Goal: Task Accomplishment & Management: Use online tool/utility

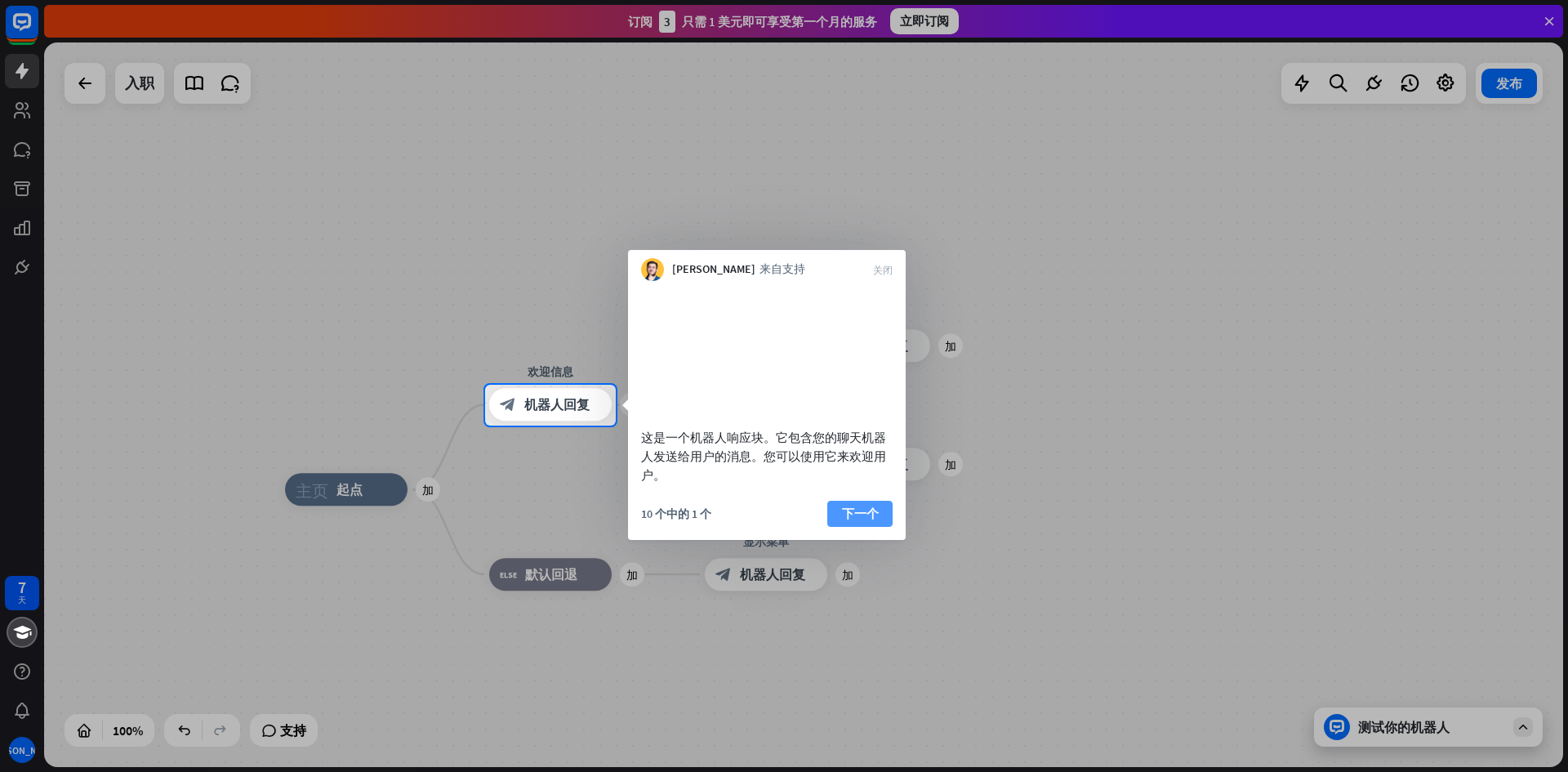
click at [872, 521] on font "下一个" at bounding box center [860, 513] width 37 height 15
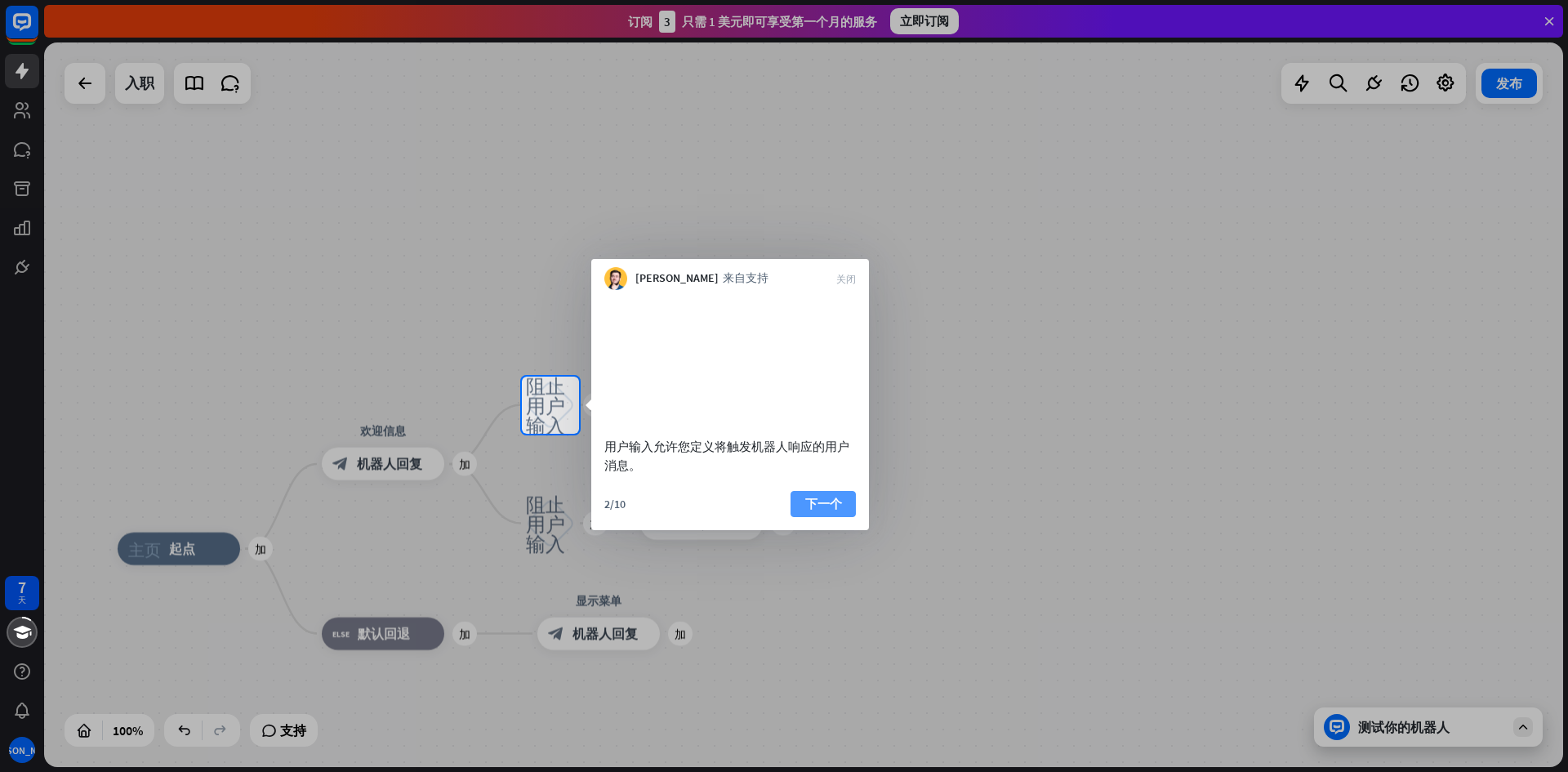
click at [824, 511] on font "下一个" at bounding box center [823, 503] width 37 height 15
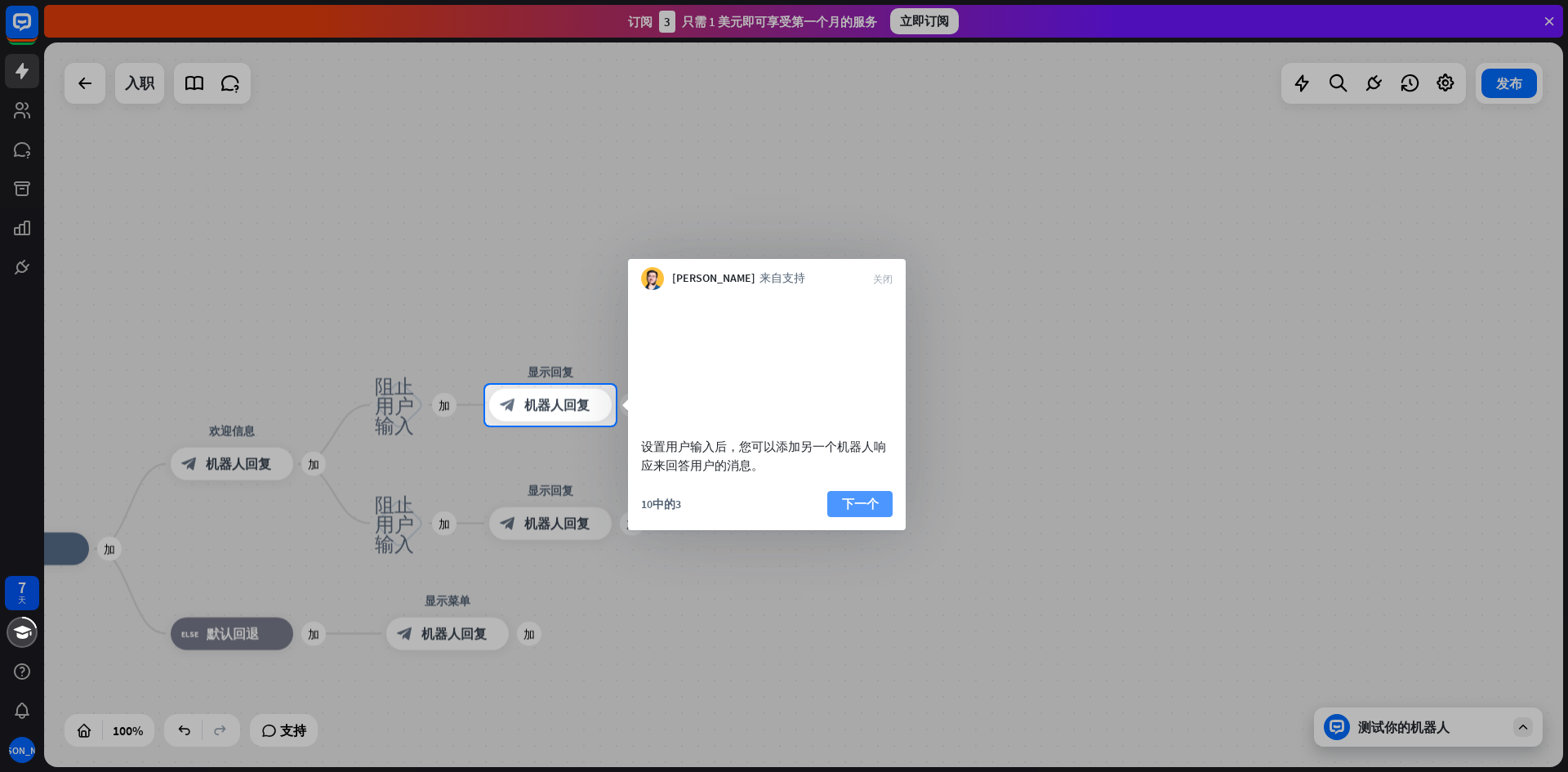
click at [846, 511] on font "下一个" at bounding box center [860, 503] width 37 height 15
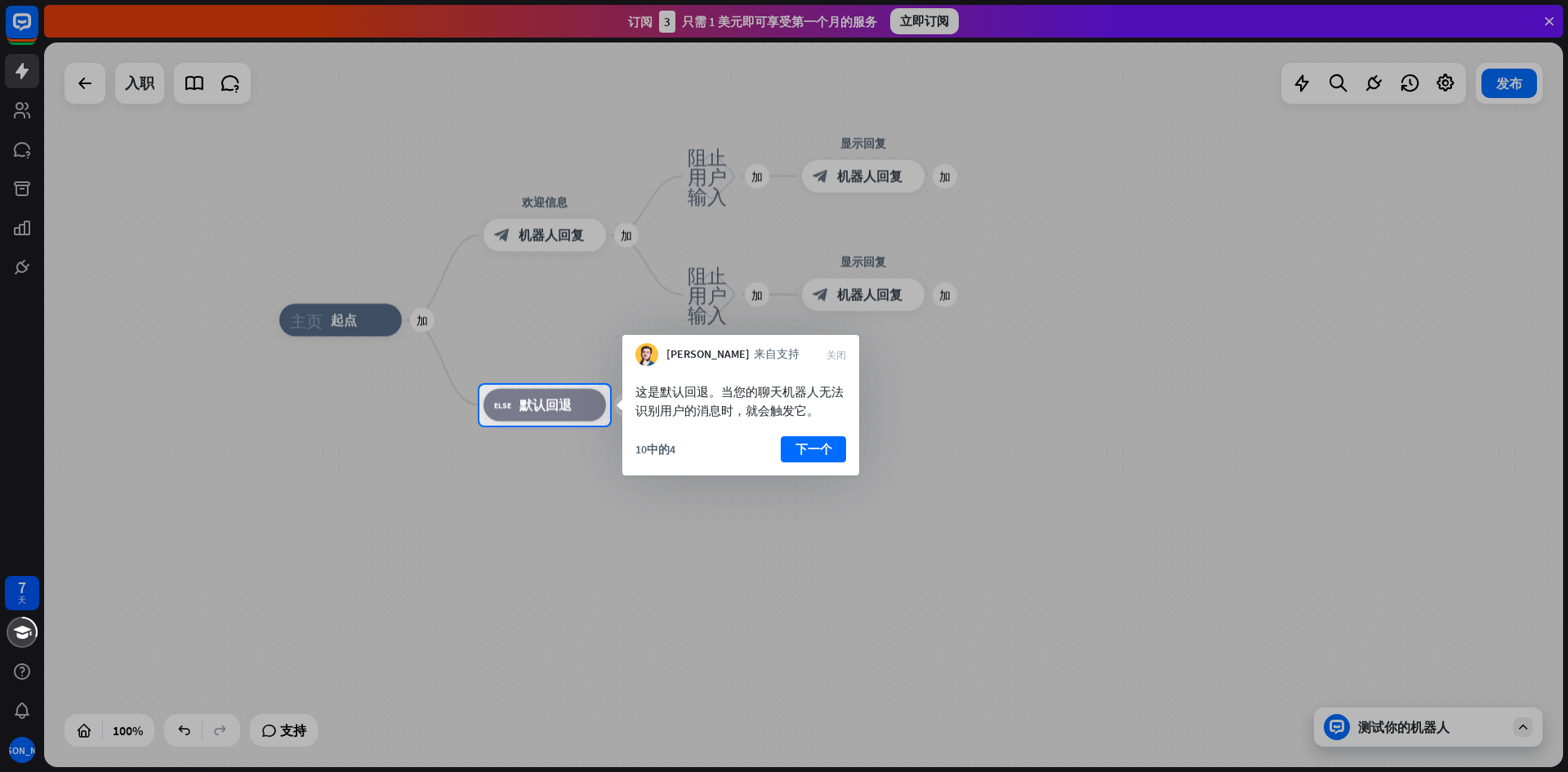
click at [823, 463] on div "10中的4 下一个" at bounding box center [741, 456] width 237 height 39
click at [825, 440] on font "下一个" at bounding box center [813, 450] width 37 height 23
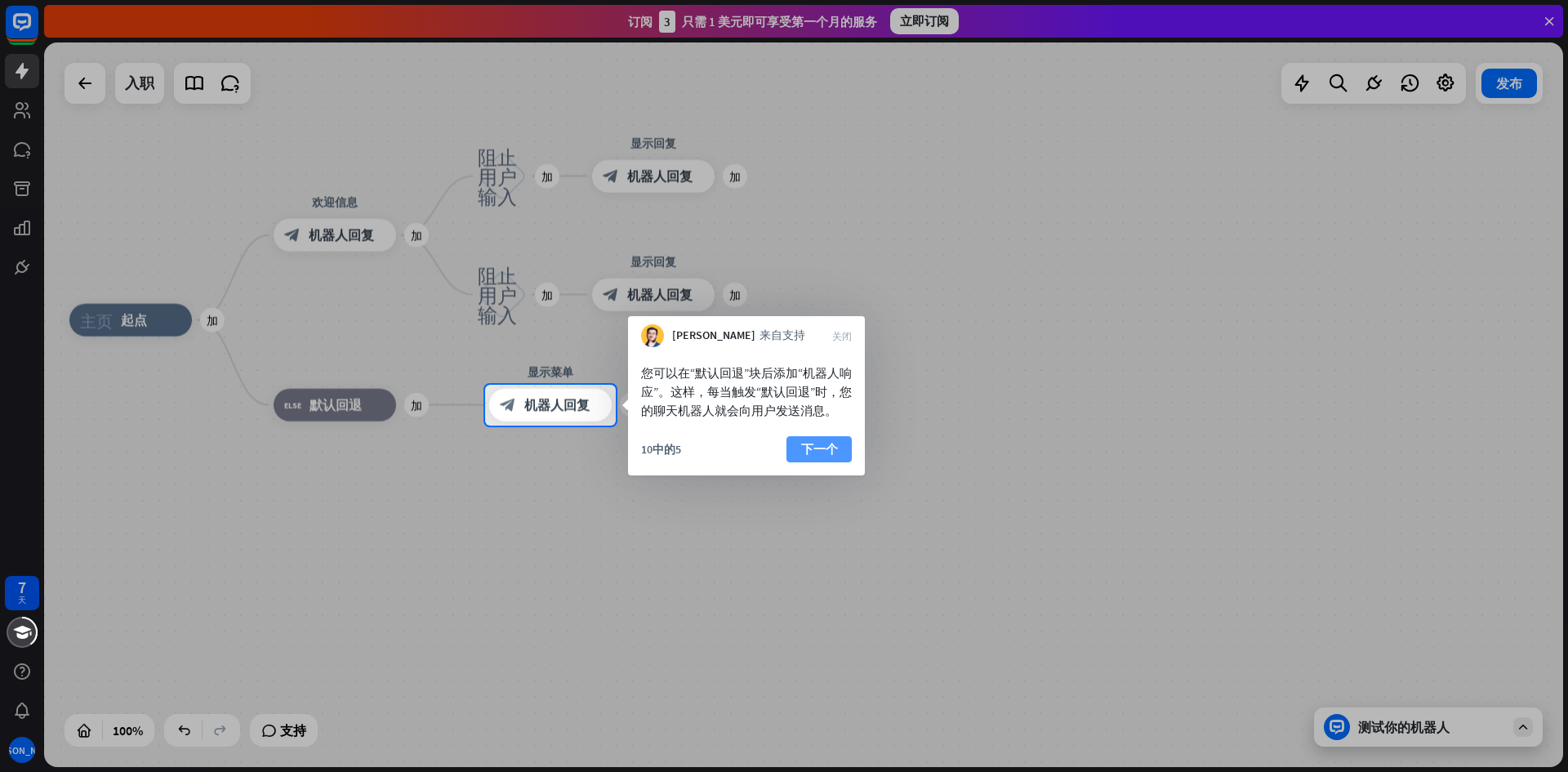
click at [834, 462] on button "下一个" at bounding box center [818, 449] width 65 height 26
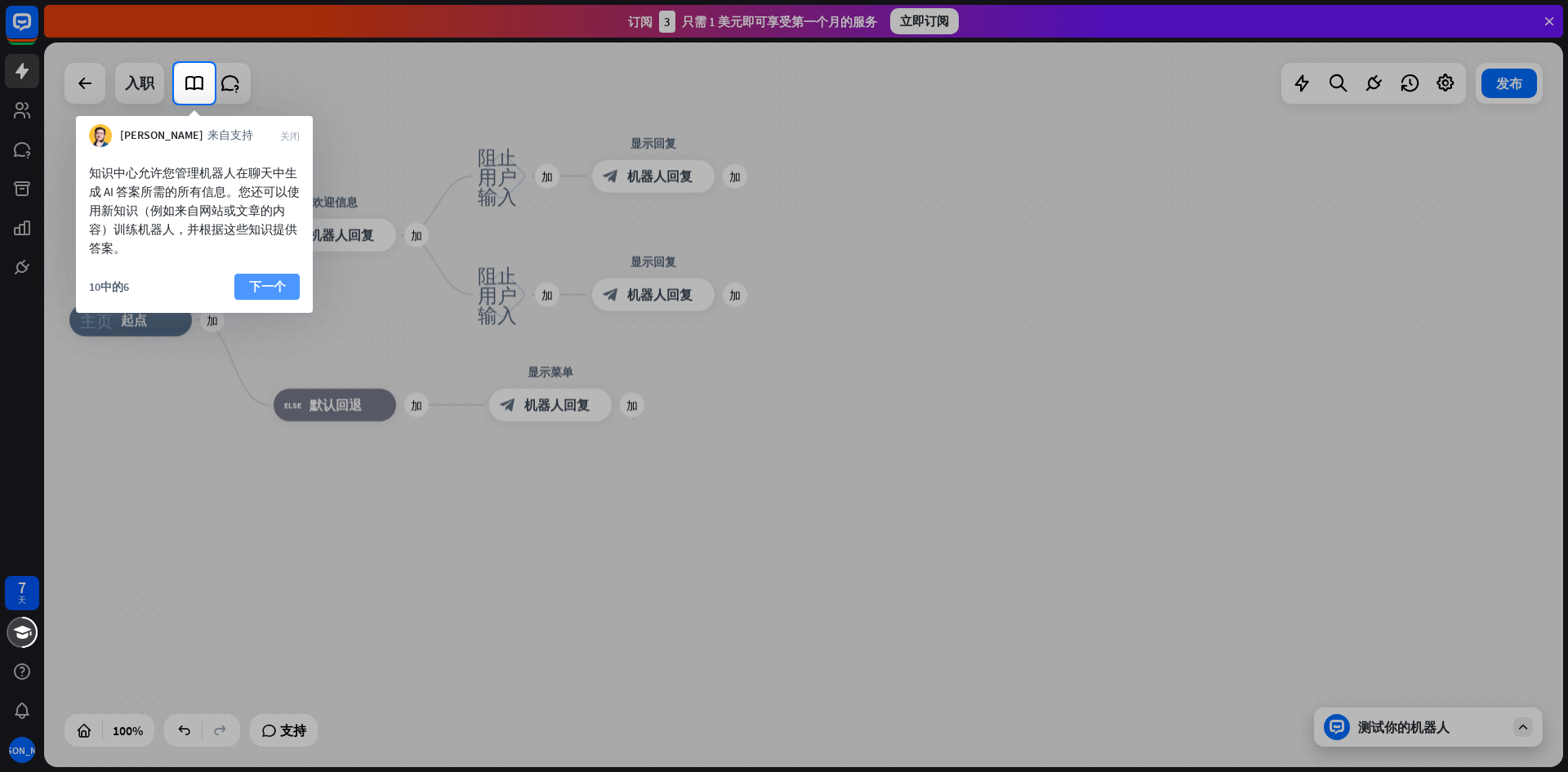
click at [278, 288] on font "下一个" at bounding box center [267, 286] width 37 height 15
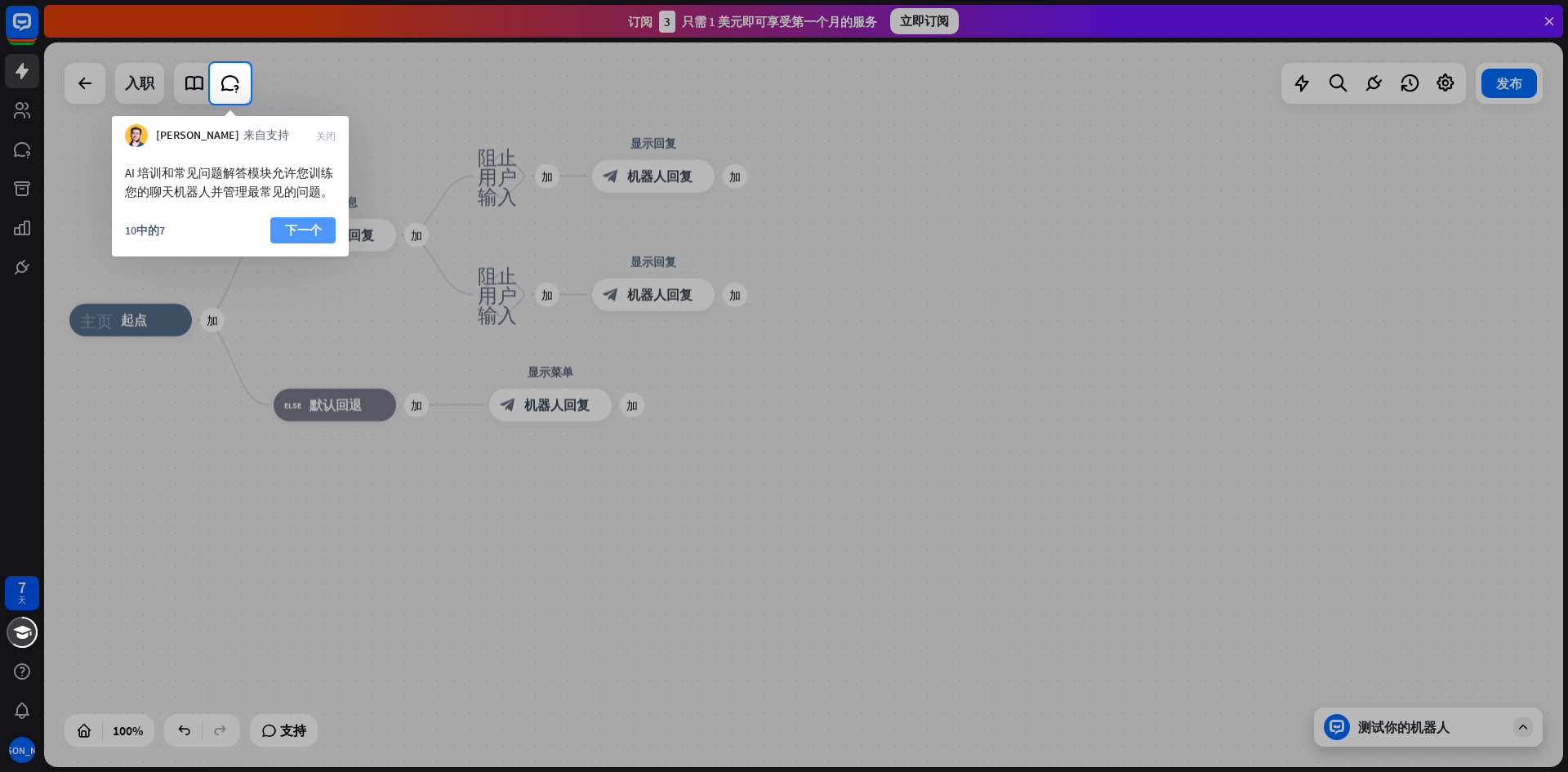
click at [299, 241] on font "下一个" at bounding box center [303, 231] width 37 height 23
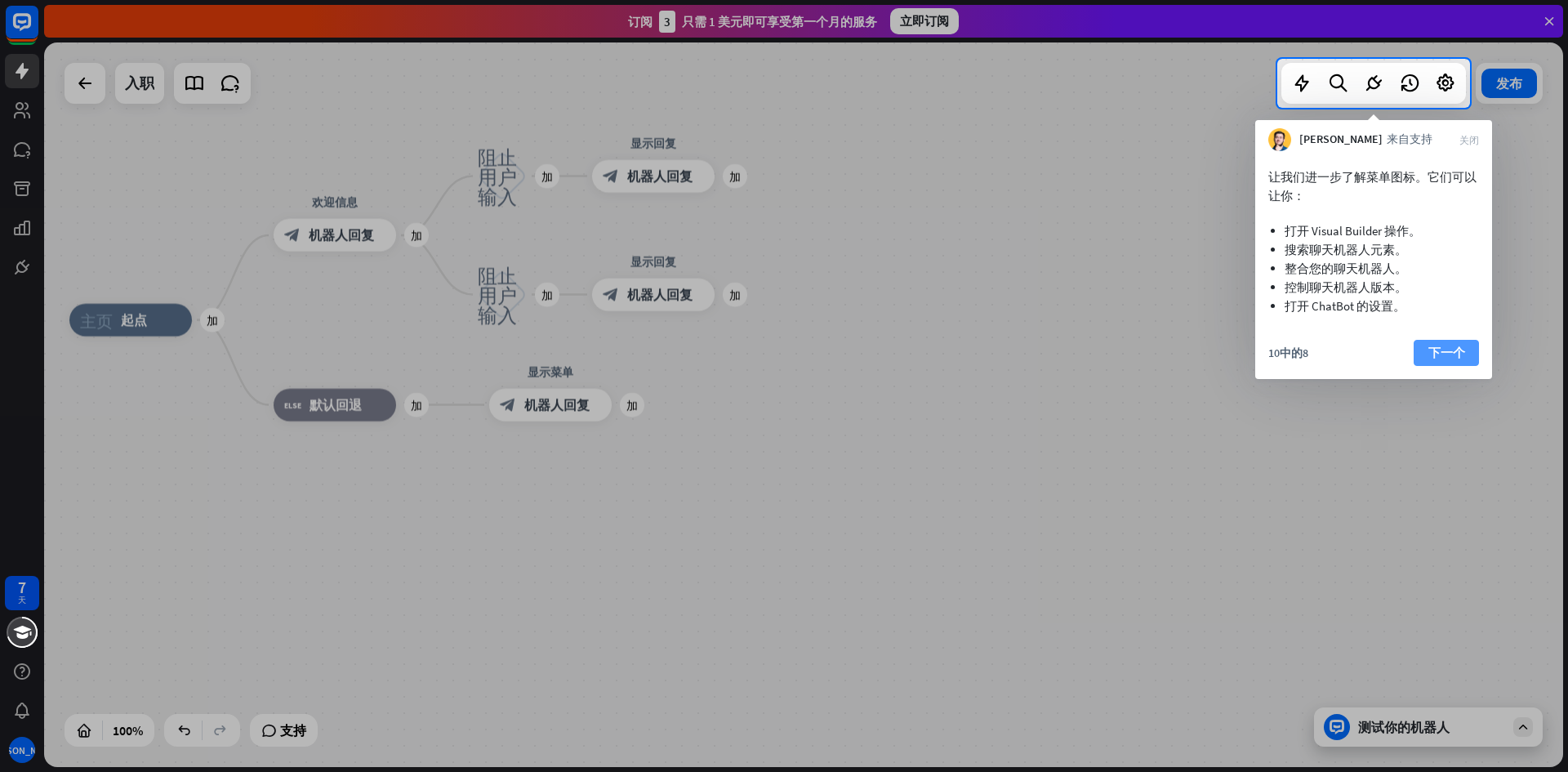
click at [1465, 361] on font "下一个" at bounding box center [1446, 353] width 37 height 23
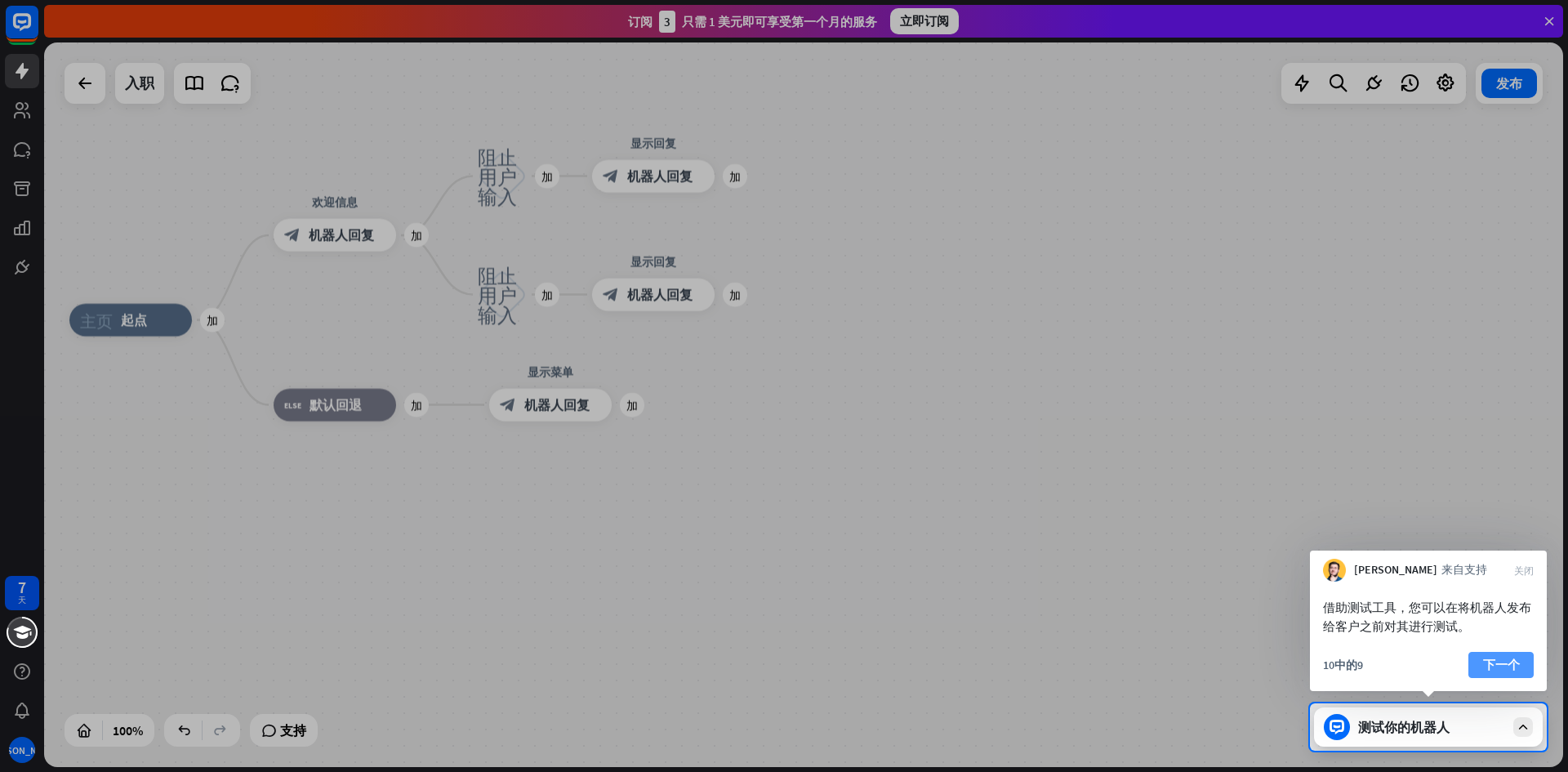
click at [1498, 665] on font "下一个" at bounding box center [1501, 663] width 37 height 15
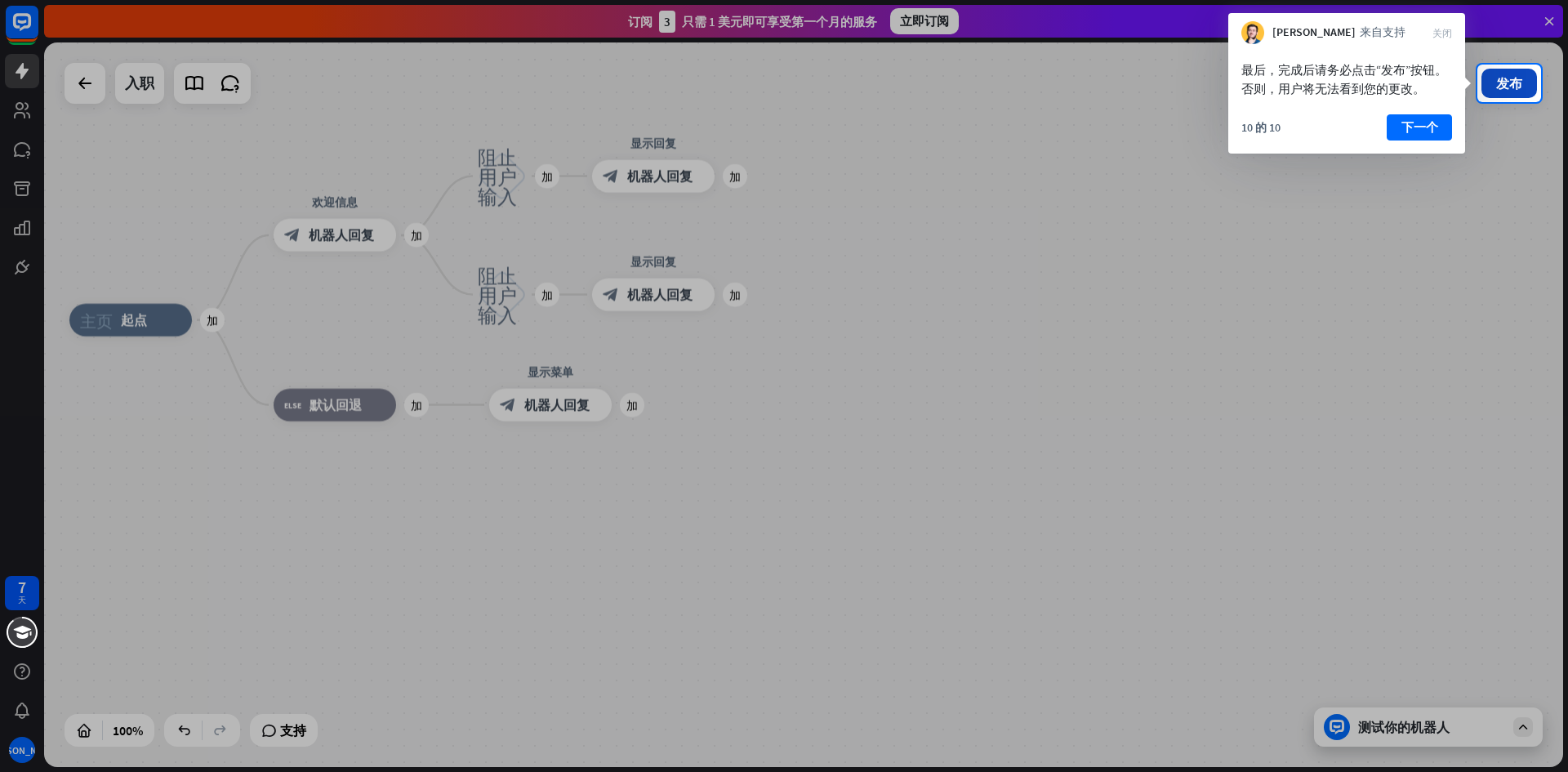
click at [1516, 89] on font "发布" at bounding box center [1508, 83] width 26 height 16
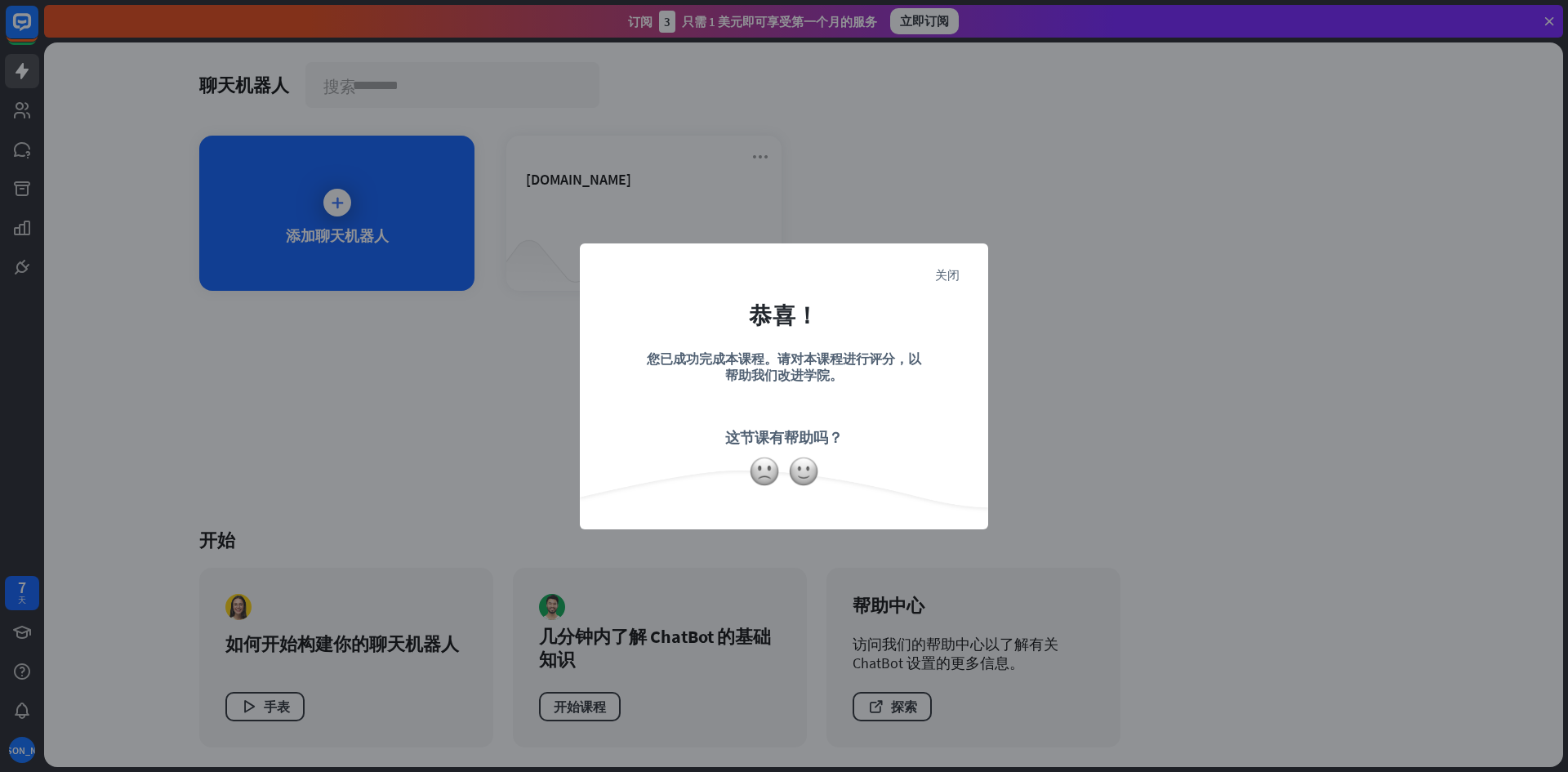
click at [890, 434] on form "恭喜！ 您已成功完成本课程。请对本课程进行评分，以帮助我们改进学院。 这节课有帮助吗？" at bounding box center [784, 361] width 368 height 195
click at [943, 266] on form "恭喜！ 您已成功完成本课程。请对本课程进行评分，以帮助我们改进学院。 这节课有帮助吗？" at bounding box center [784, 361] width 368 height 195
click at [954, 273] on font "关闭" at bounding box center [947, 274] width 25 height 12
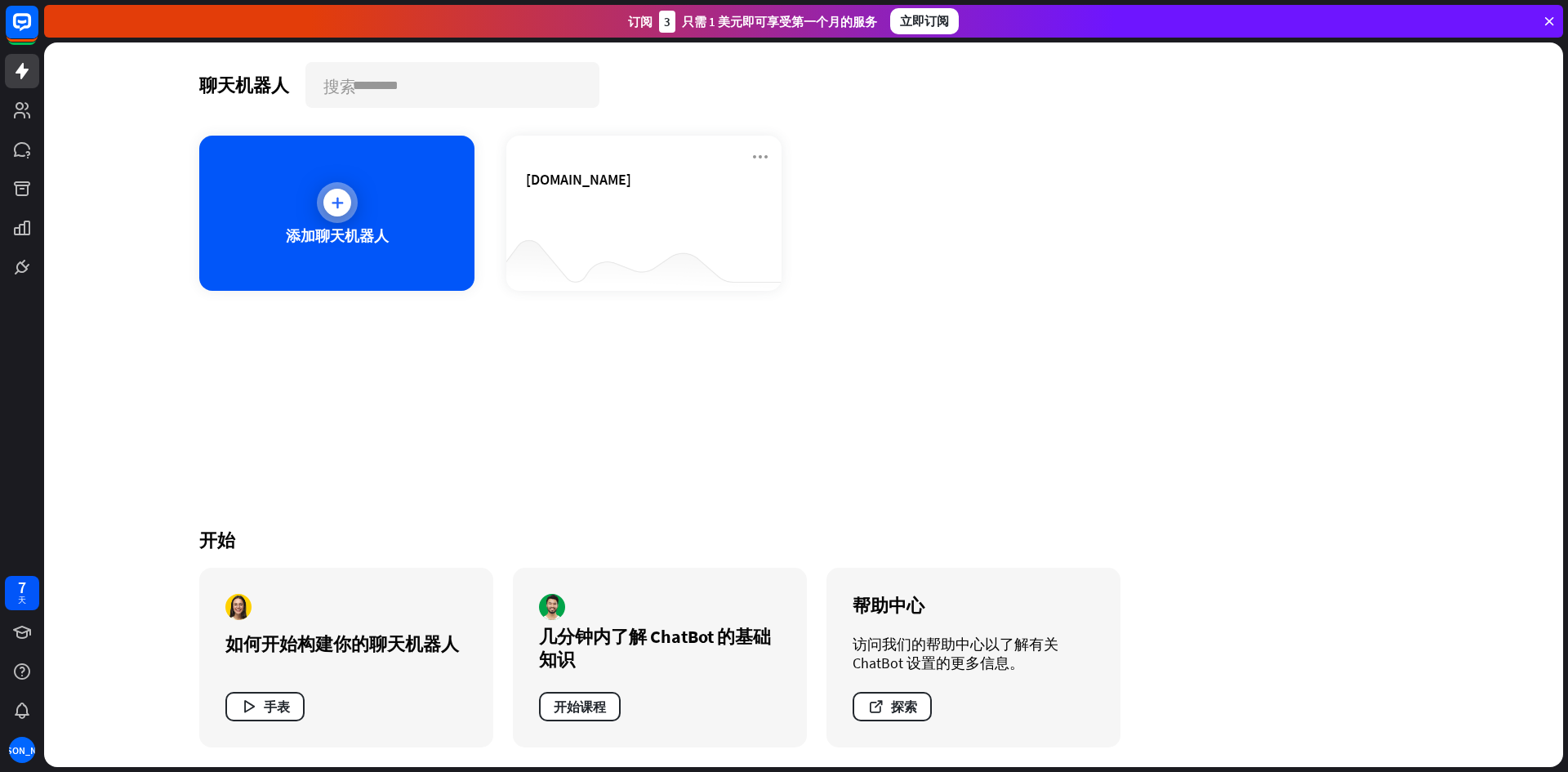
click at [418, 223] on div "添加聊天机器人" at bounding box center [337, 213] width 275 height 155
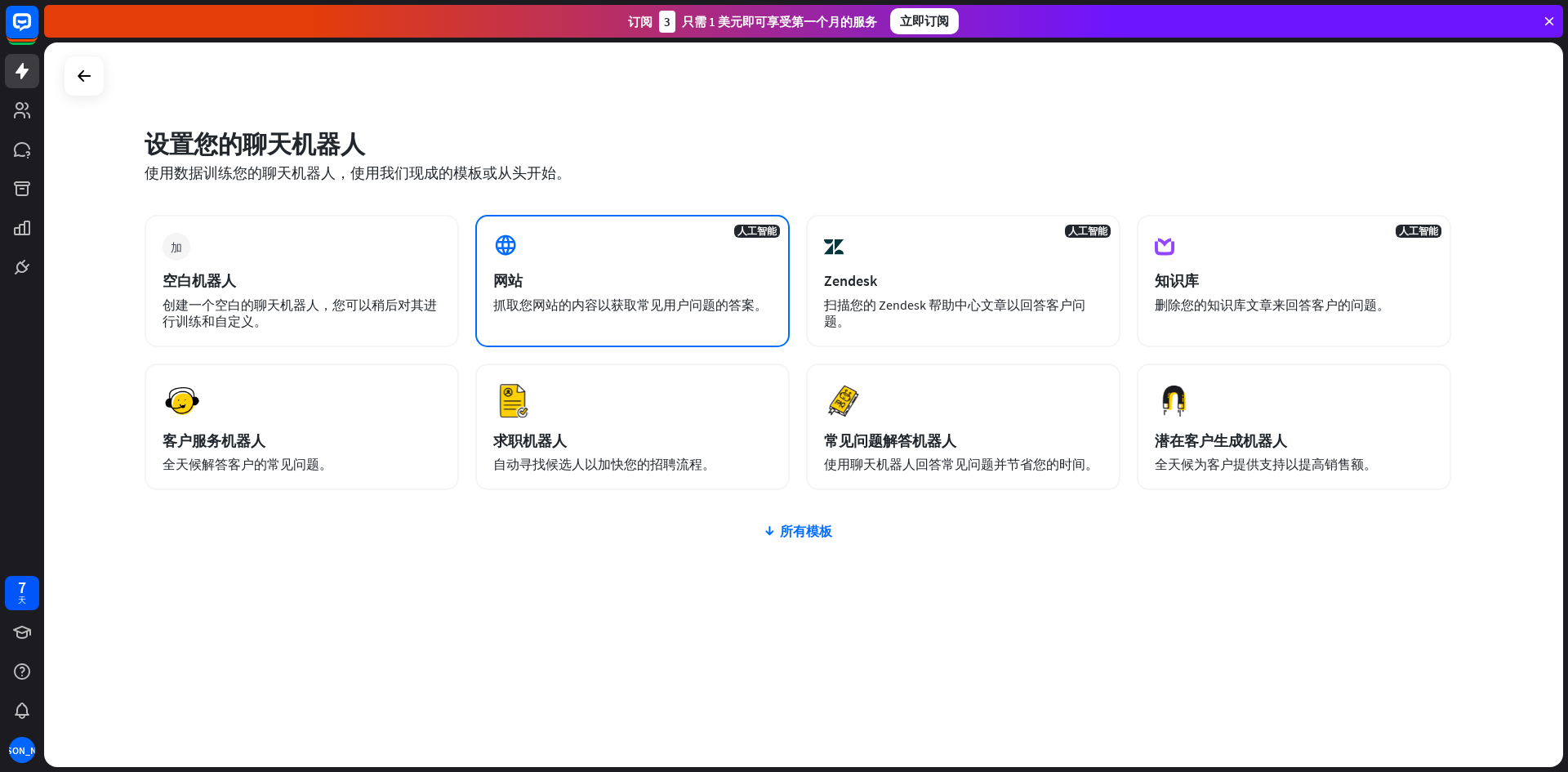
click at [637, 288] on div "网站" at bounding box center [632, 280] width 279 height 19
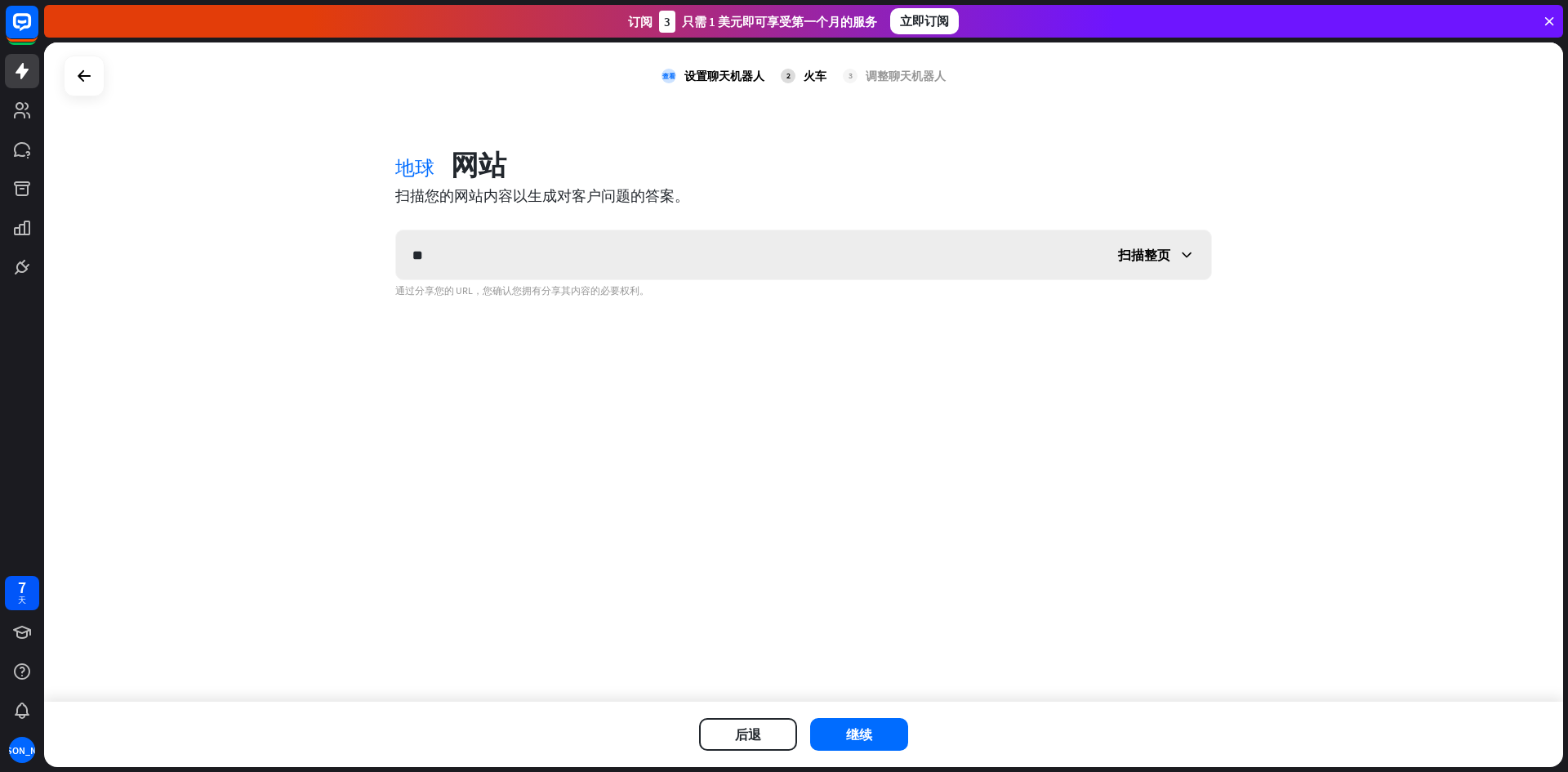
type input "*"
type input "**********"
click at [882, 744] on button "继续" at bounding box center [859, 734] width 98 height 33
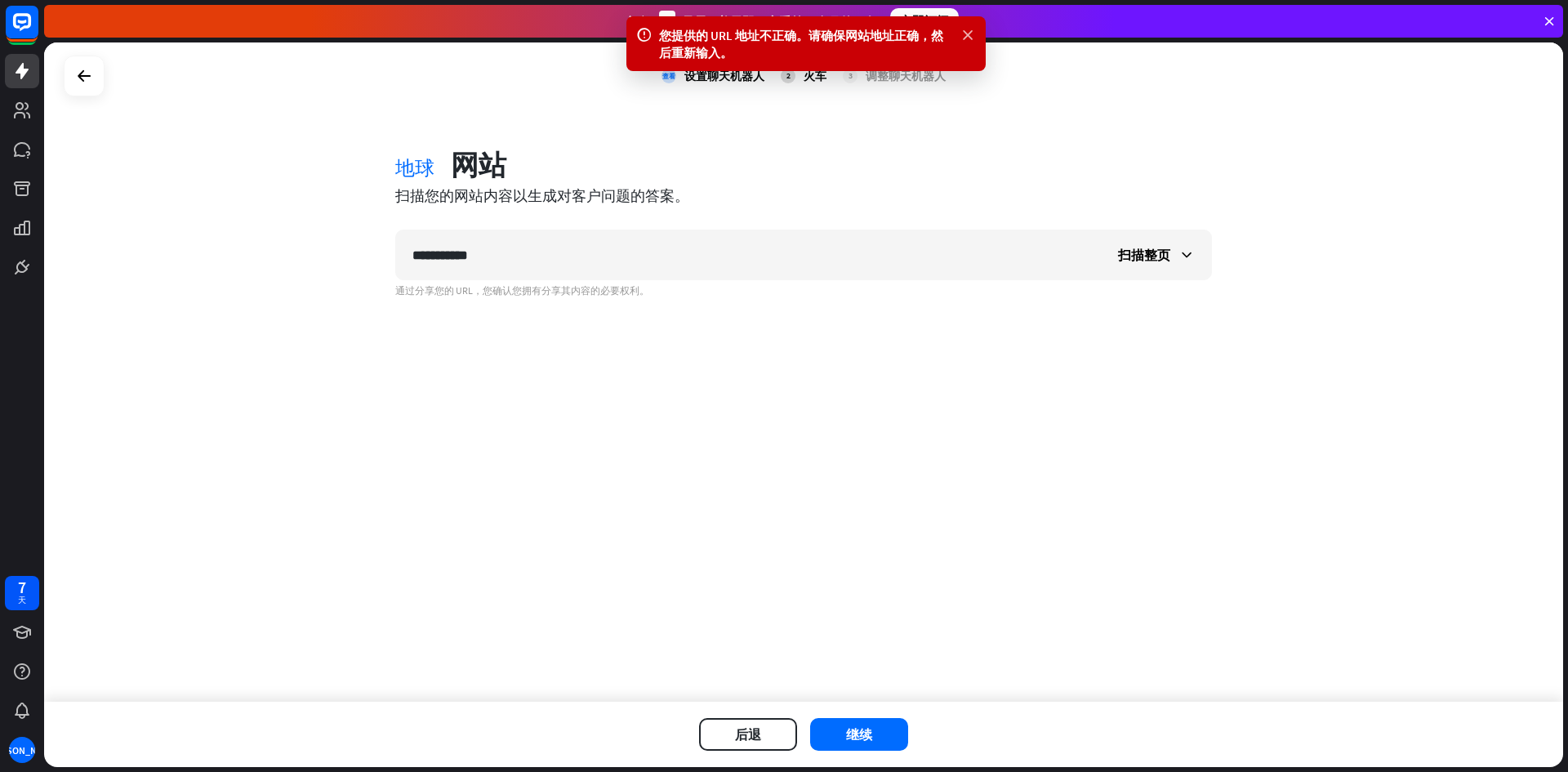
click at [971, 38] on icon at bounding box center [968, 35] width 16 height 17
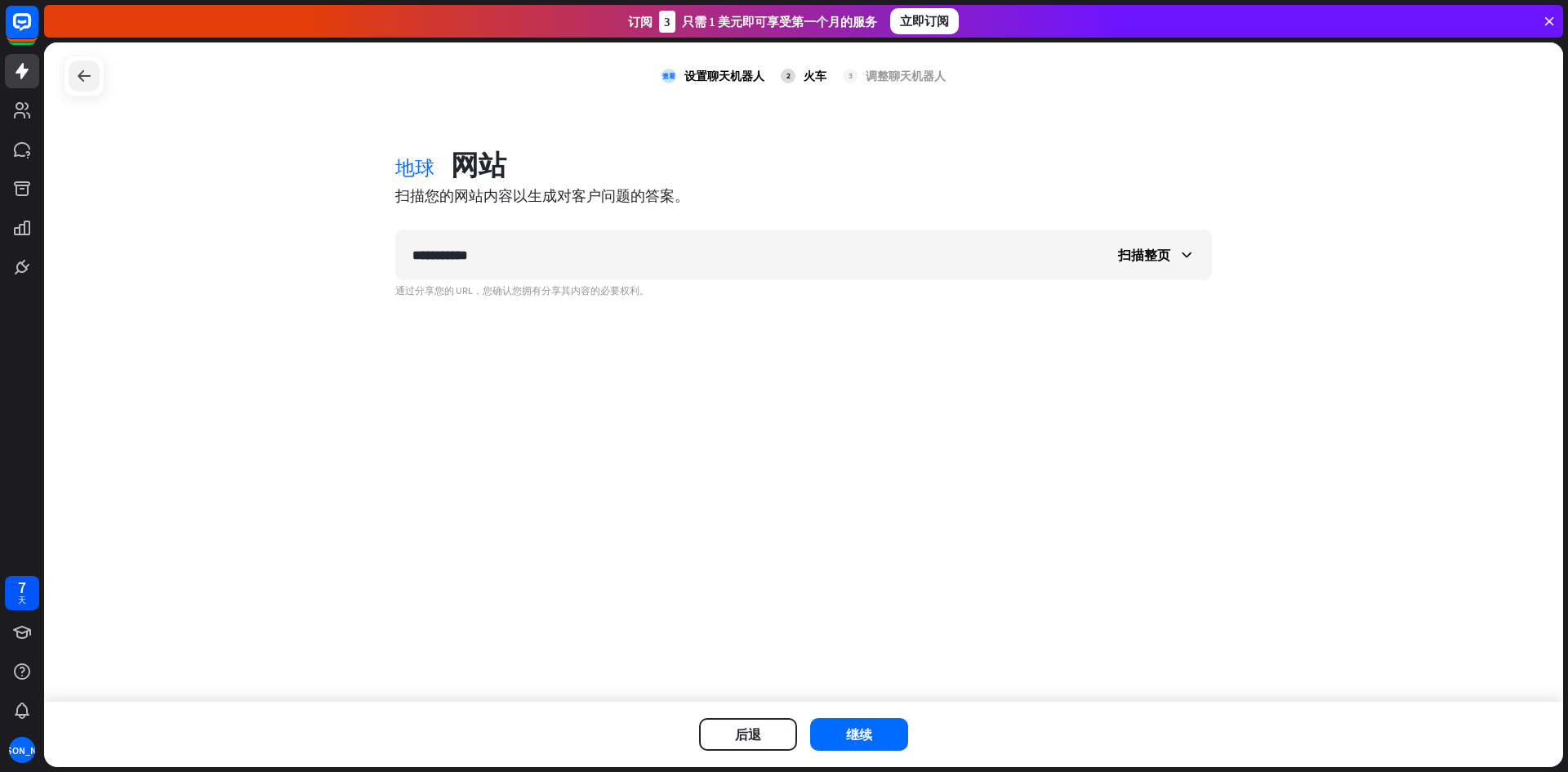
click at [95, 82] on div at bounding box center [84, 76] width 31 height 31
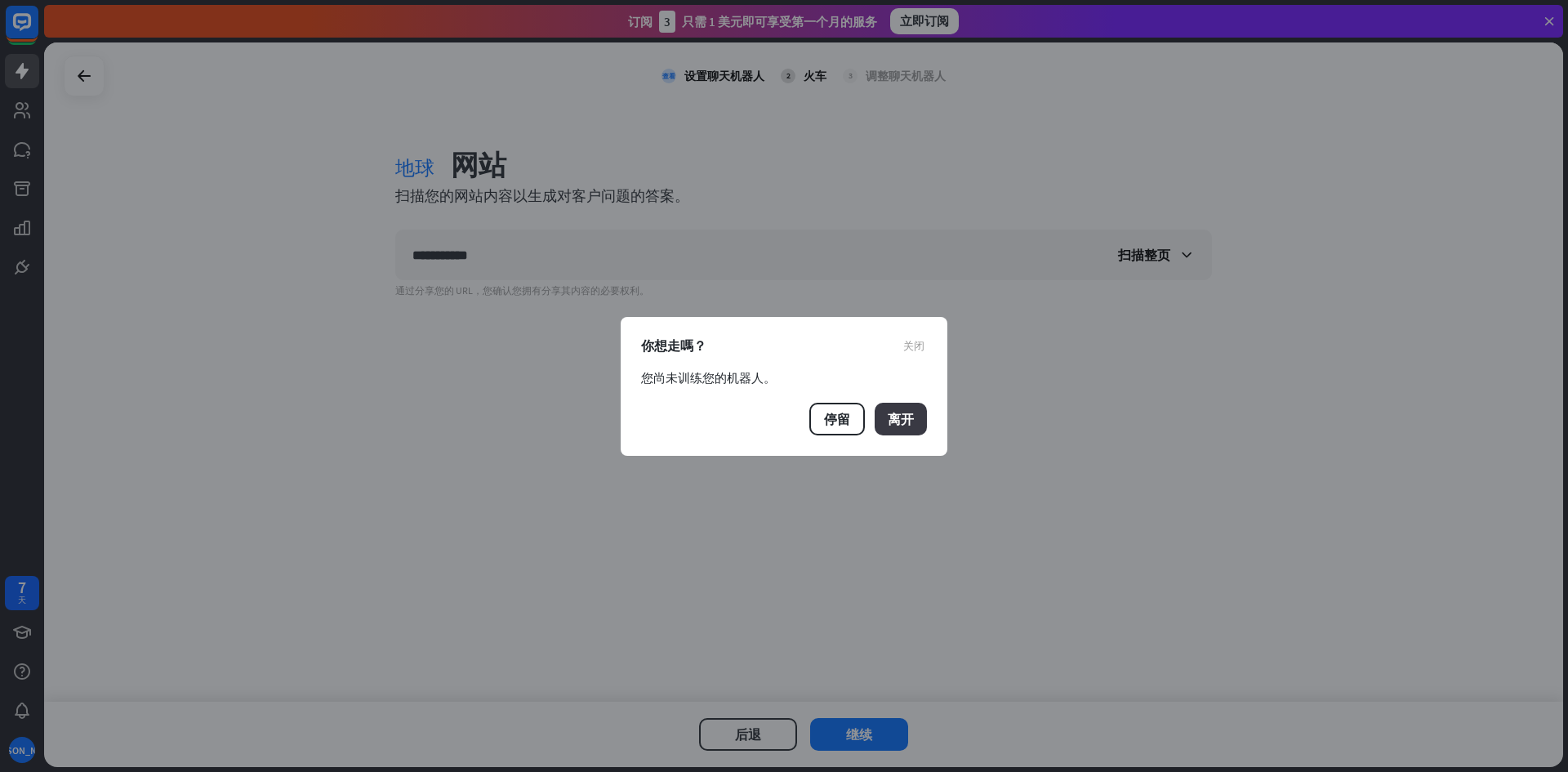
click at [926, 422] on button "离开" at bounding box center [900, 419] width 53 height 33
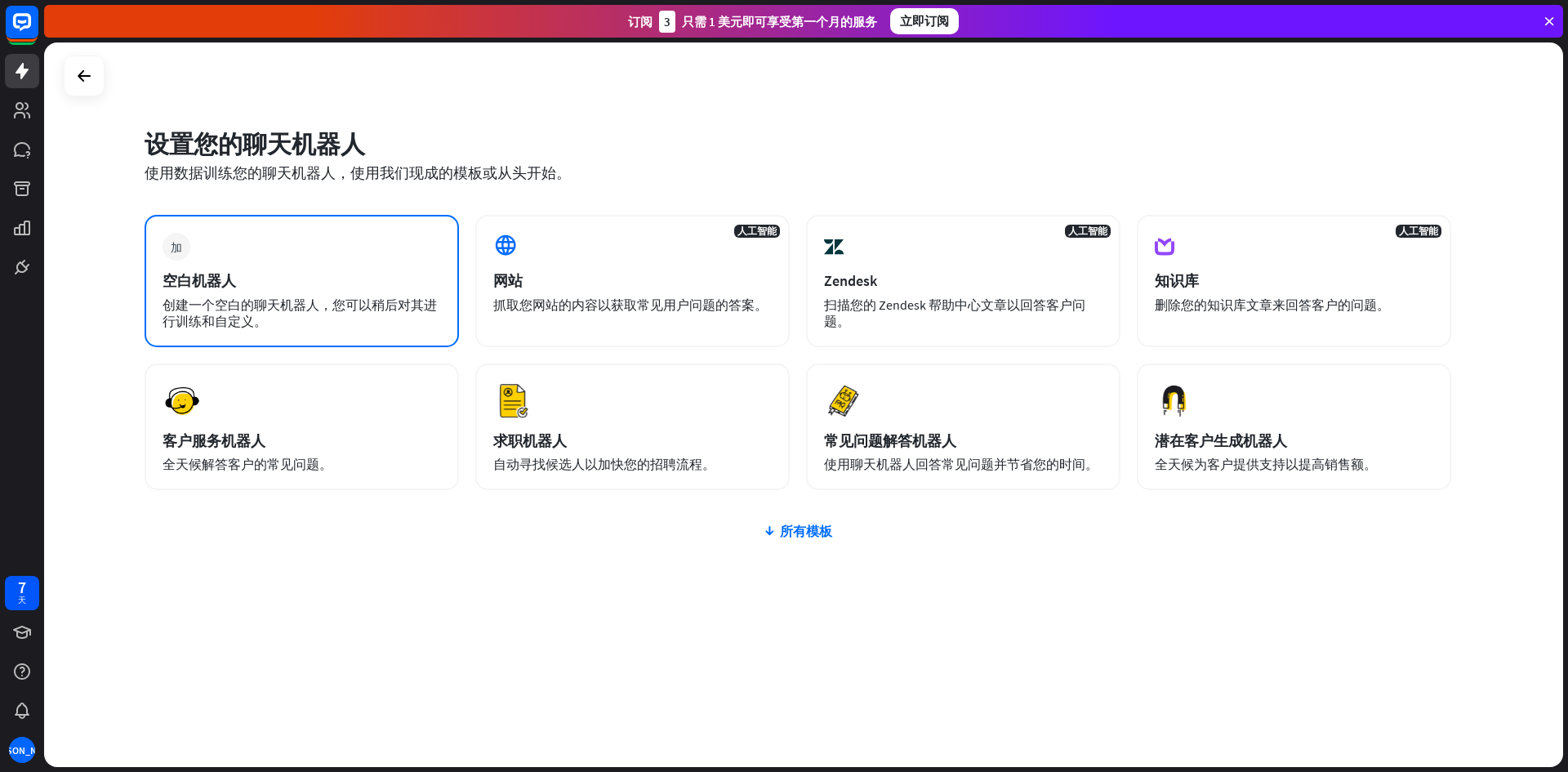
click at [262, 253] on div "加 空白机器人 创建一个空白的聊天机器人，您可以稍后对其进行训练和自定义。" at bounding box center [301, 280] width 314 height 133
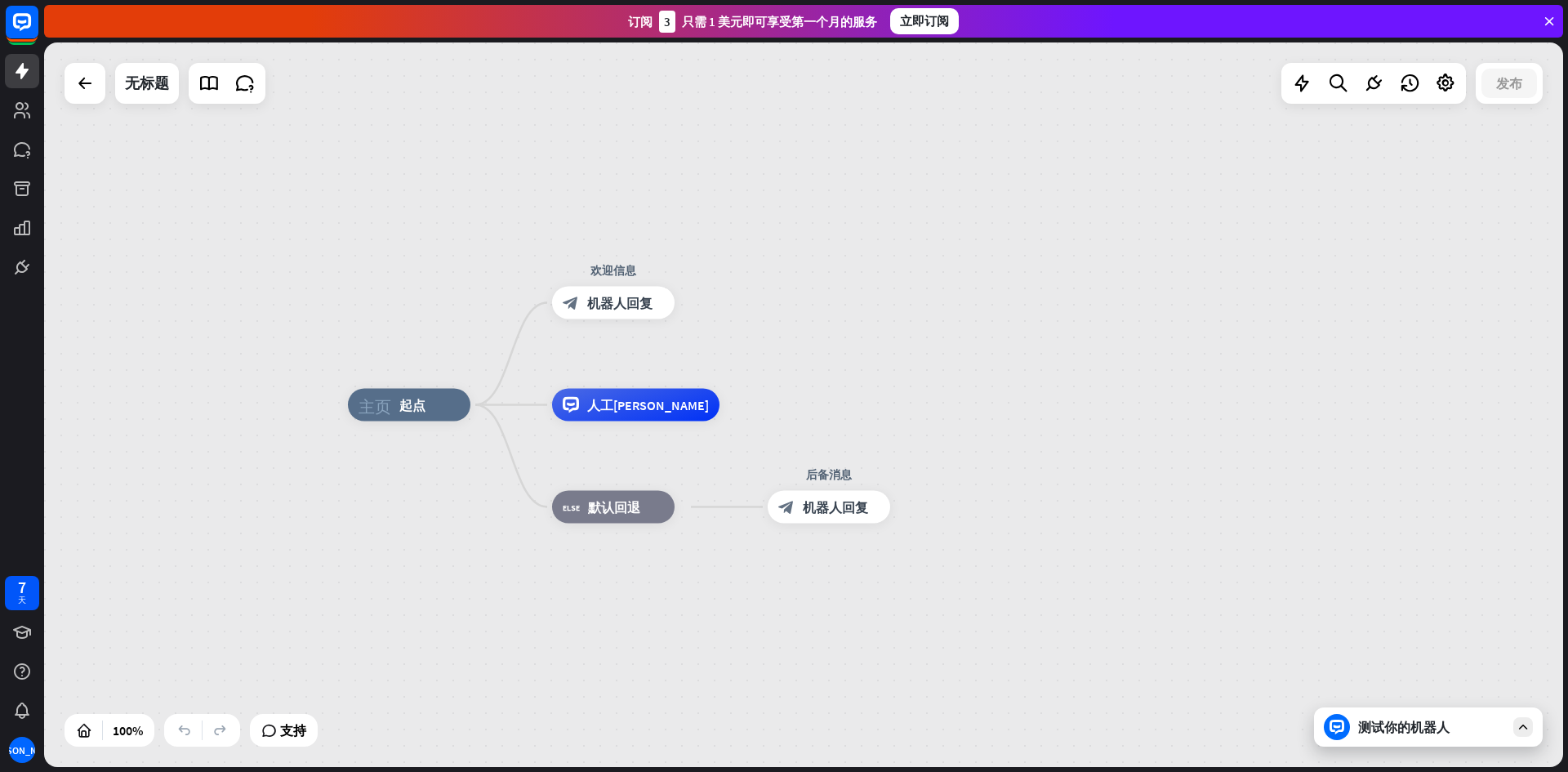
click at [1426, 728] on font "测试你的机器人" at bounding box center [1403, 727] width 92 height 16
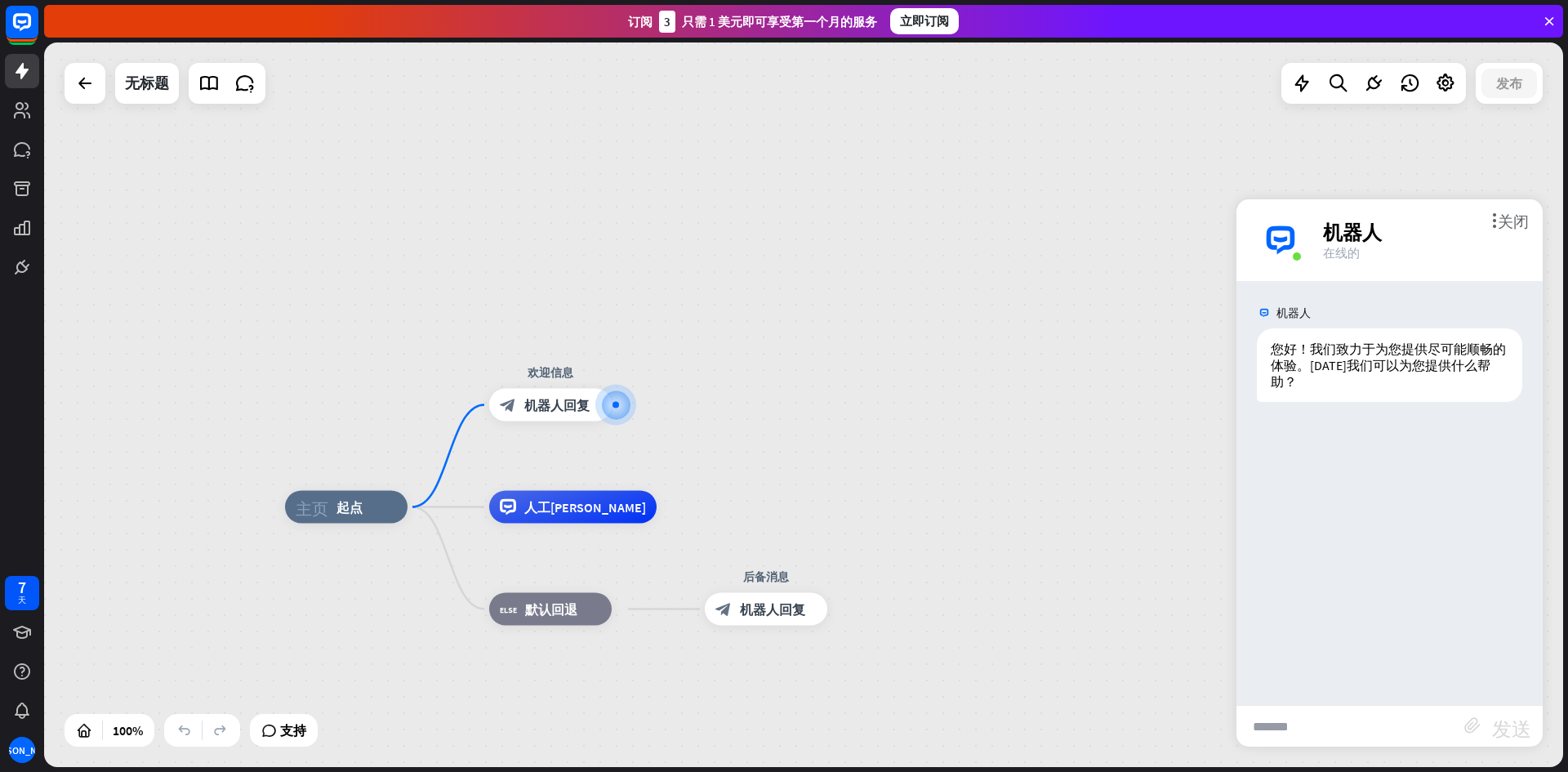
click at [1373, 735] on input "text" at bounding box center [1351, 727] width 228 height 41
click at [1523, 222] on font "关闭" at bounding box center [1513, 219] width 31 height 15
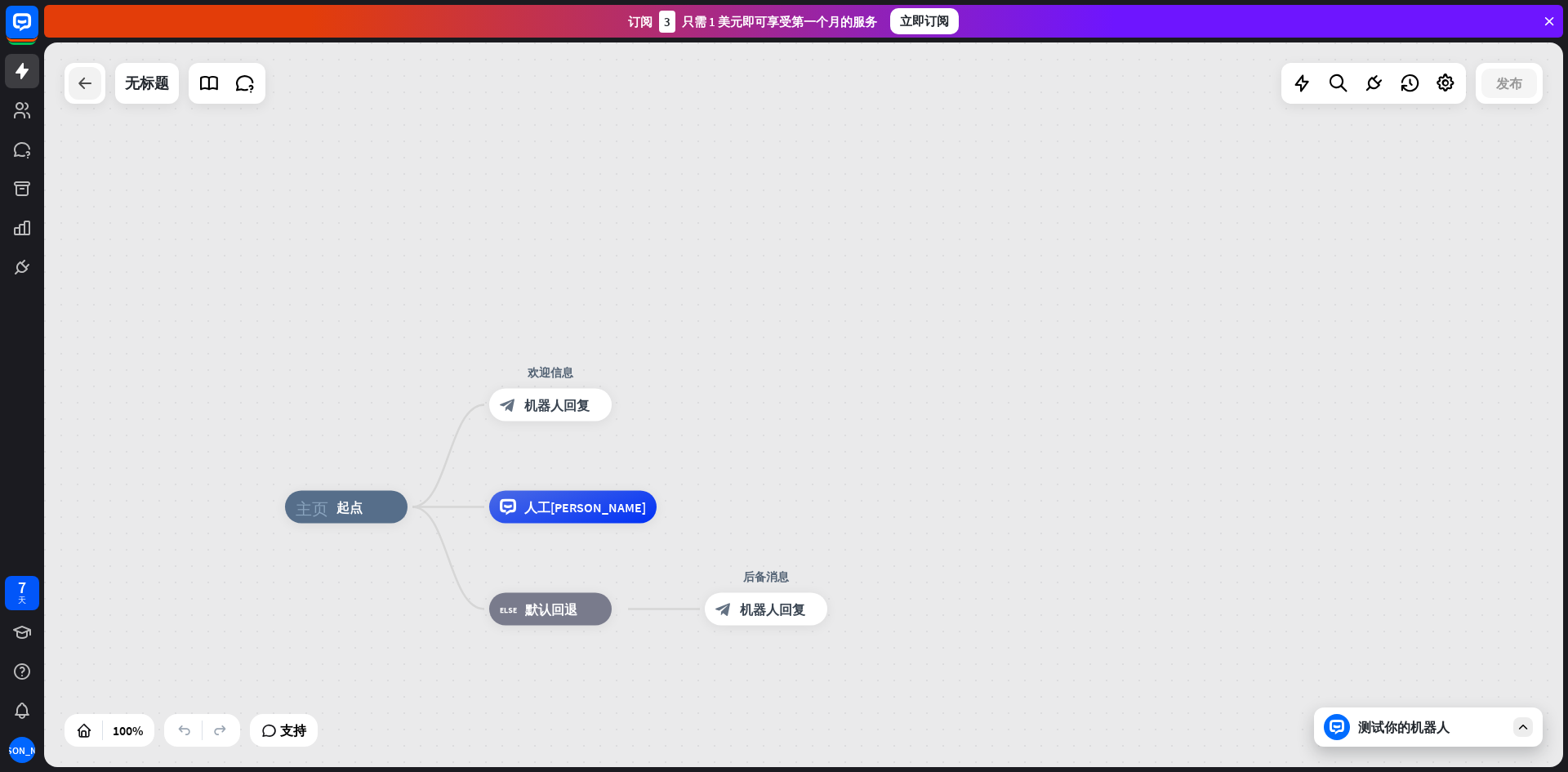
click at [76, 89] on icon at bounding box center [85, 84] width 20 height 20
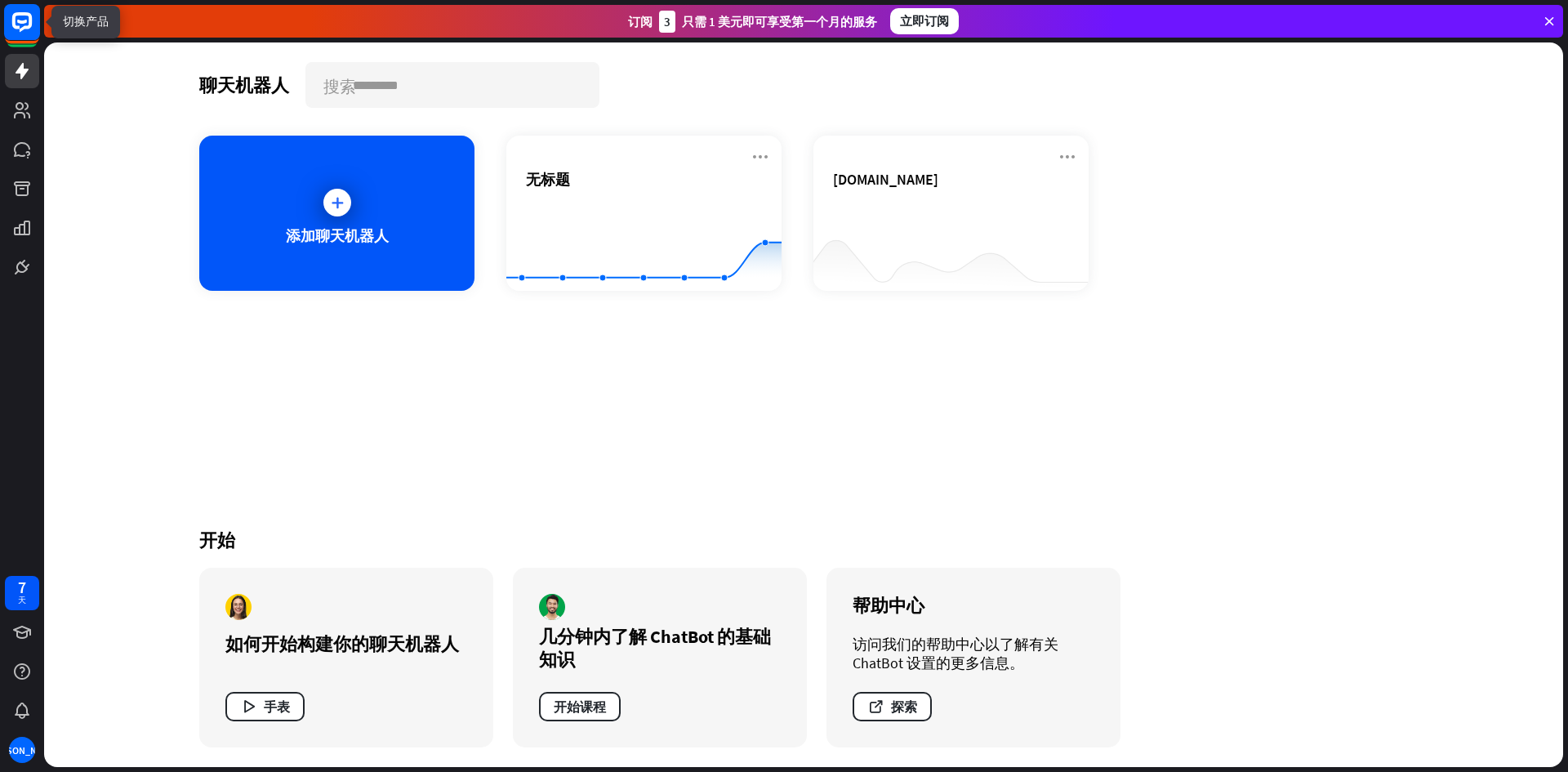
click at [12, 26] on rect at bounding box center [22, 22] width 36 height 36
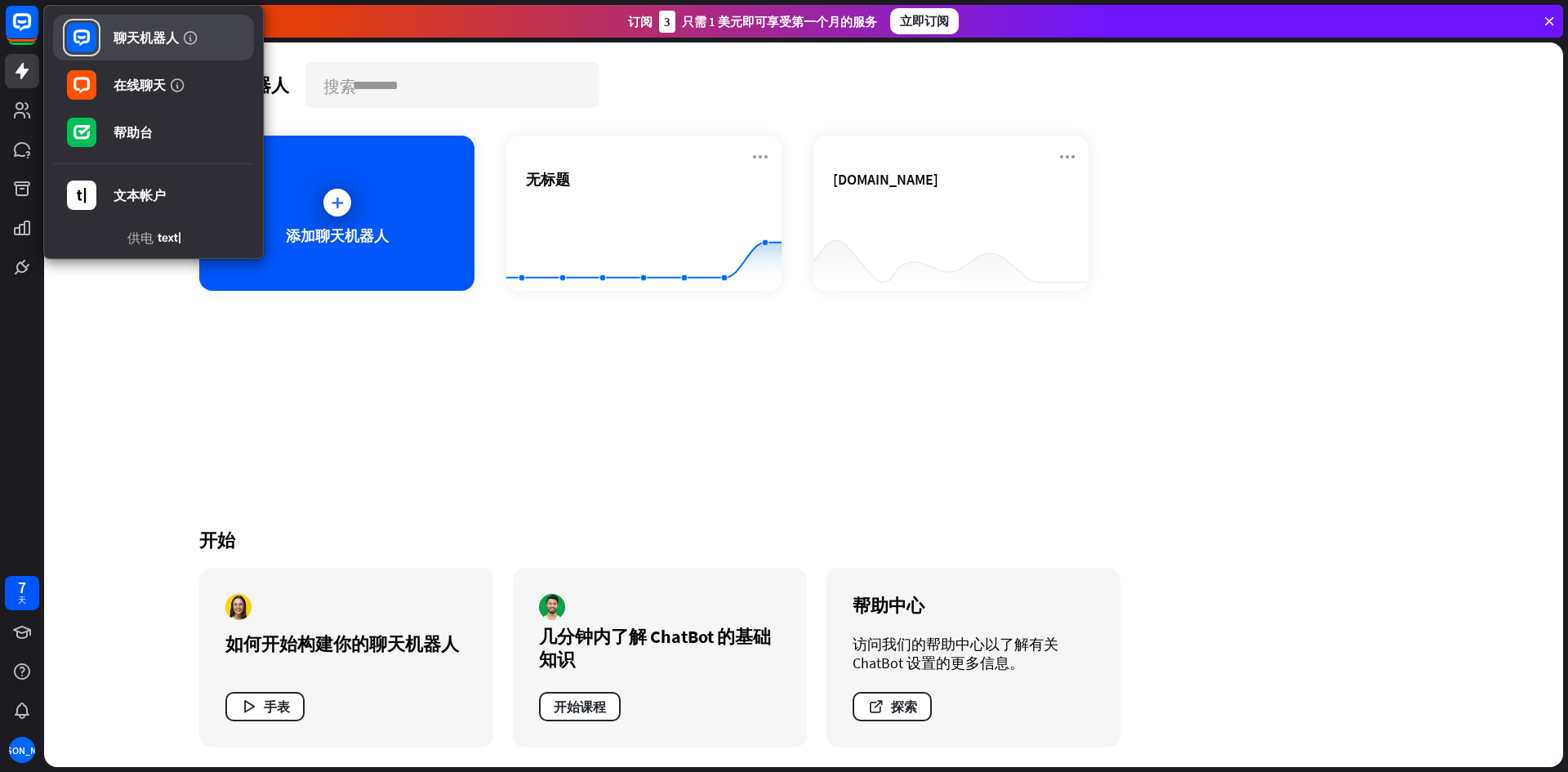
click at [126, 42] on font "聊天机器人" at bounding box center [145, 37] width 65 height 16
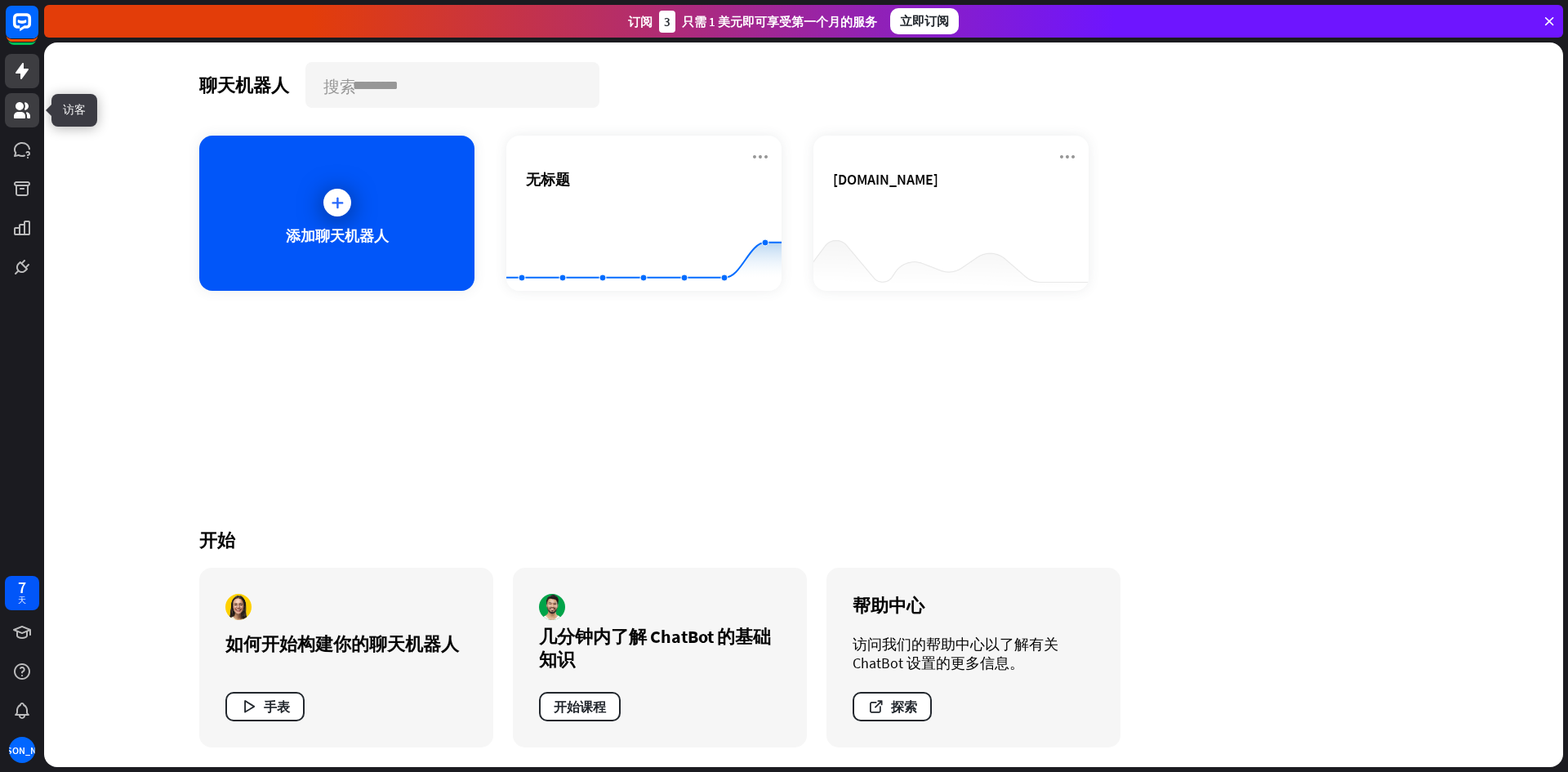
click at [23, 111] on icon at bounding box center [22, 110] width 20 height 20
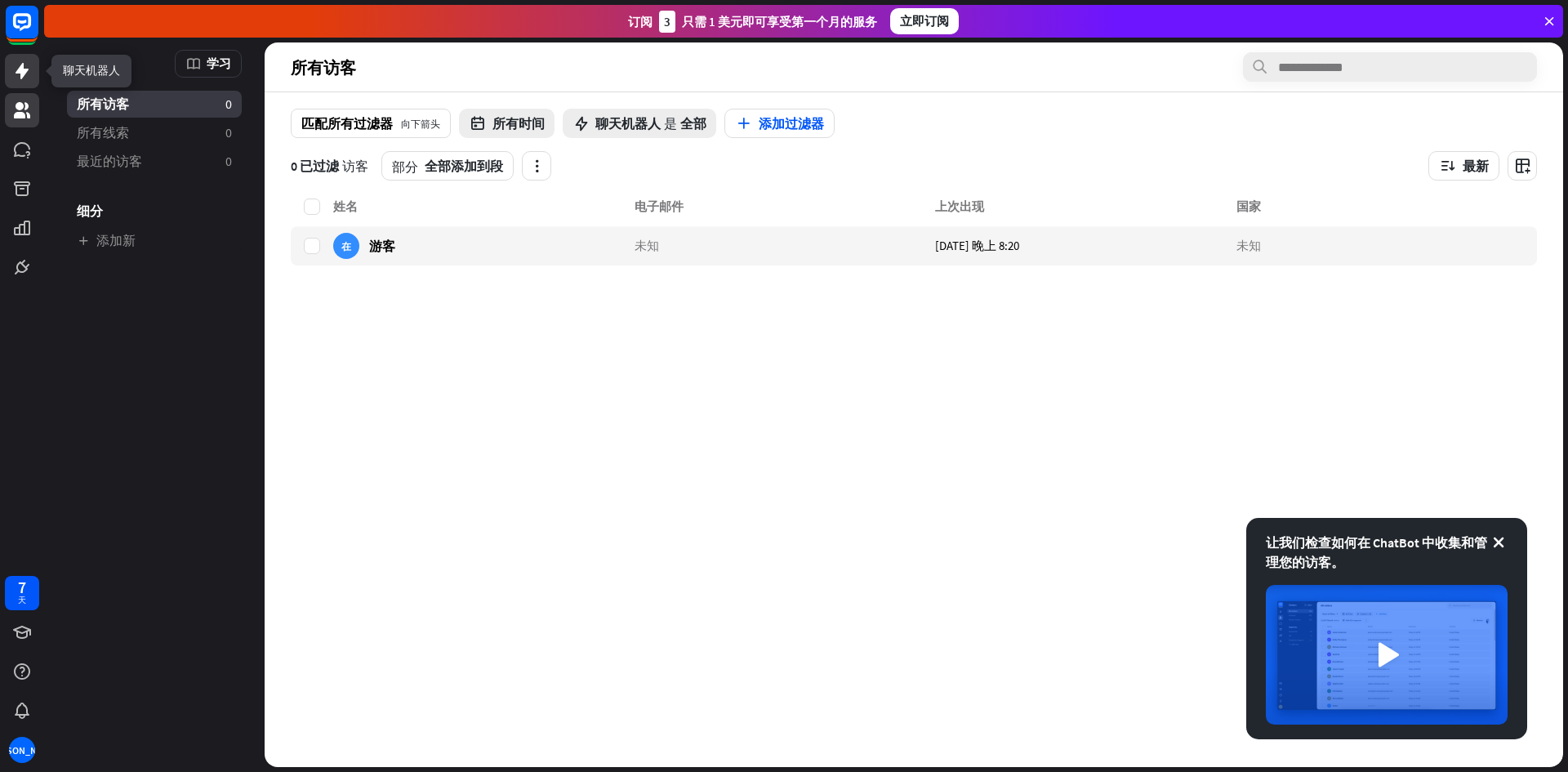
click at [25, 80] on icon at bounding box center [22, 71] width 20 height 20
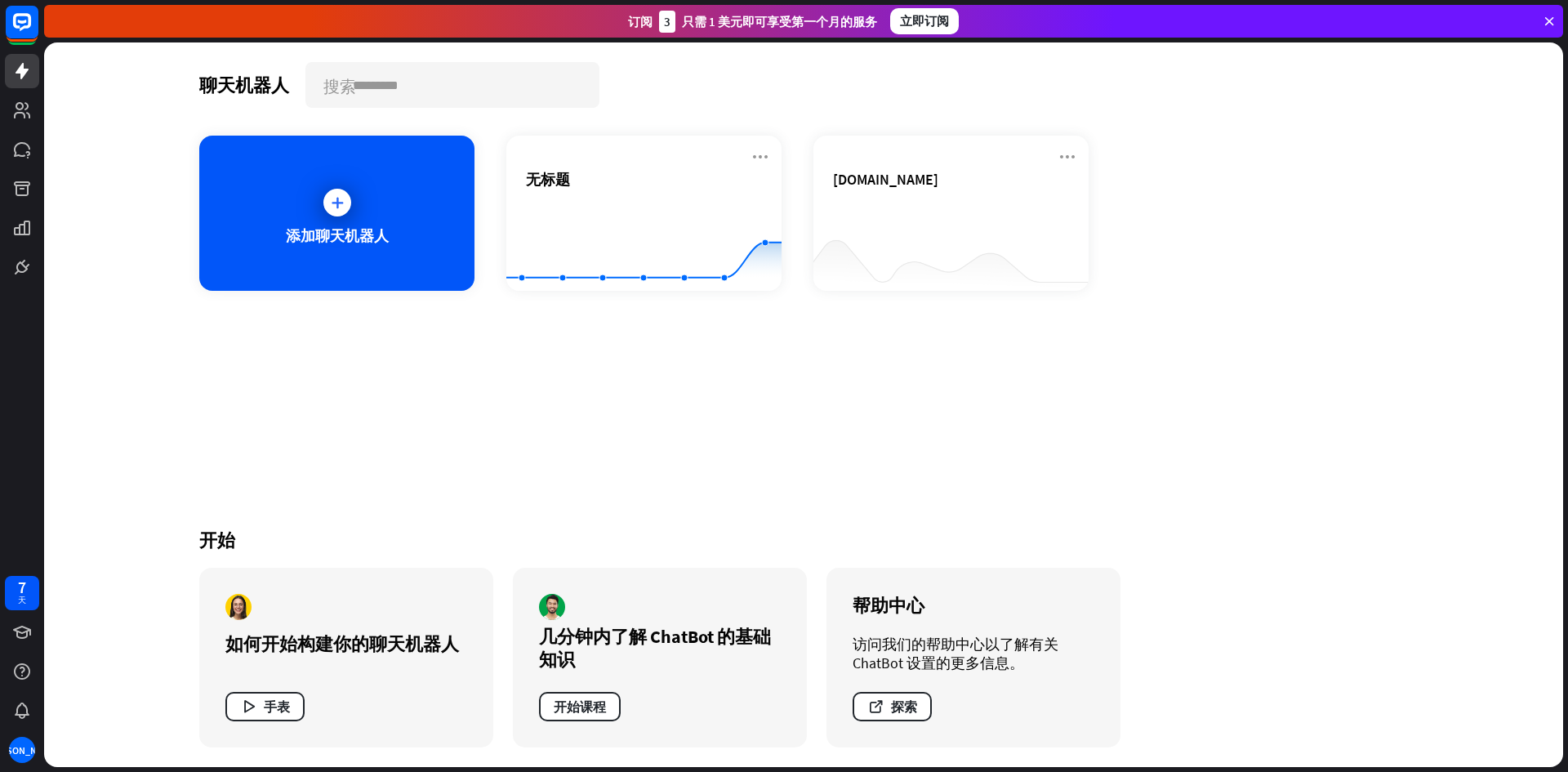
click at [1550, 18] on icon at bounding box center [1549, 21] width 15 height 15
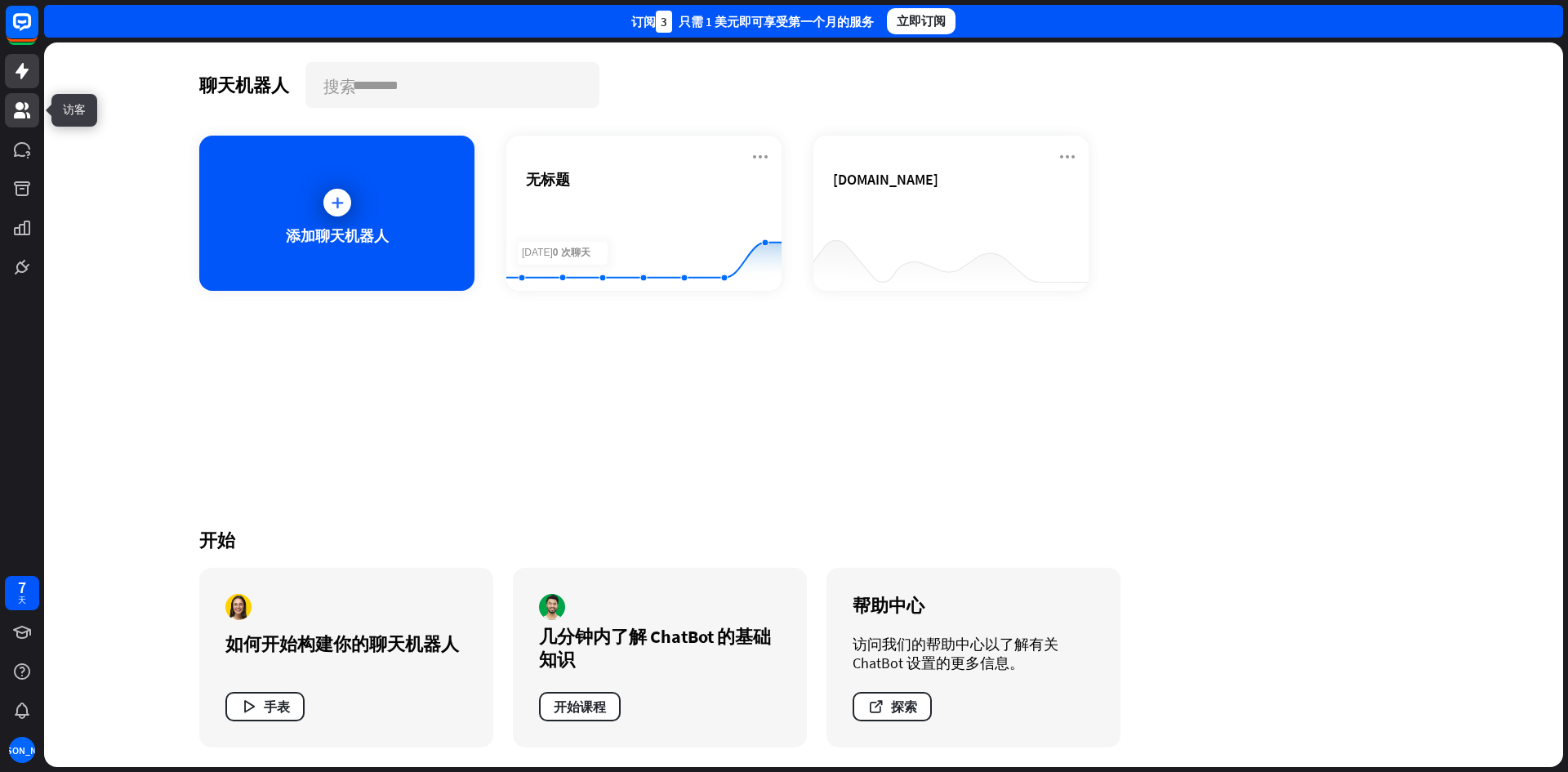
click at [29, 120] on link at bounding box center [22, 110] width 35 height 35
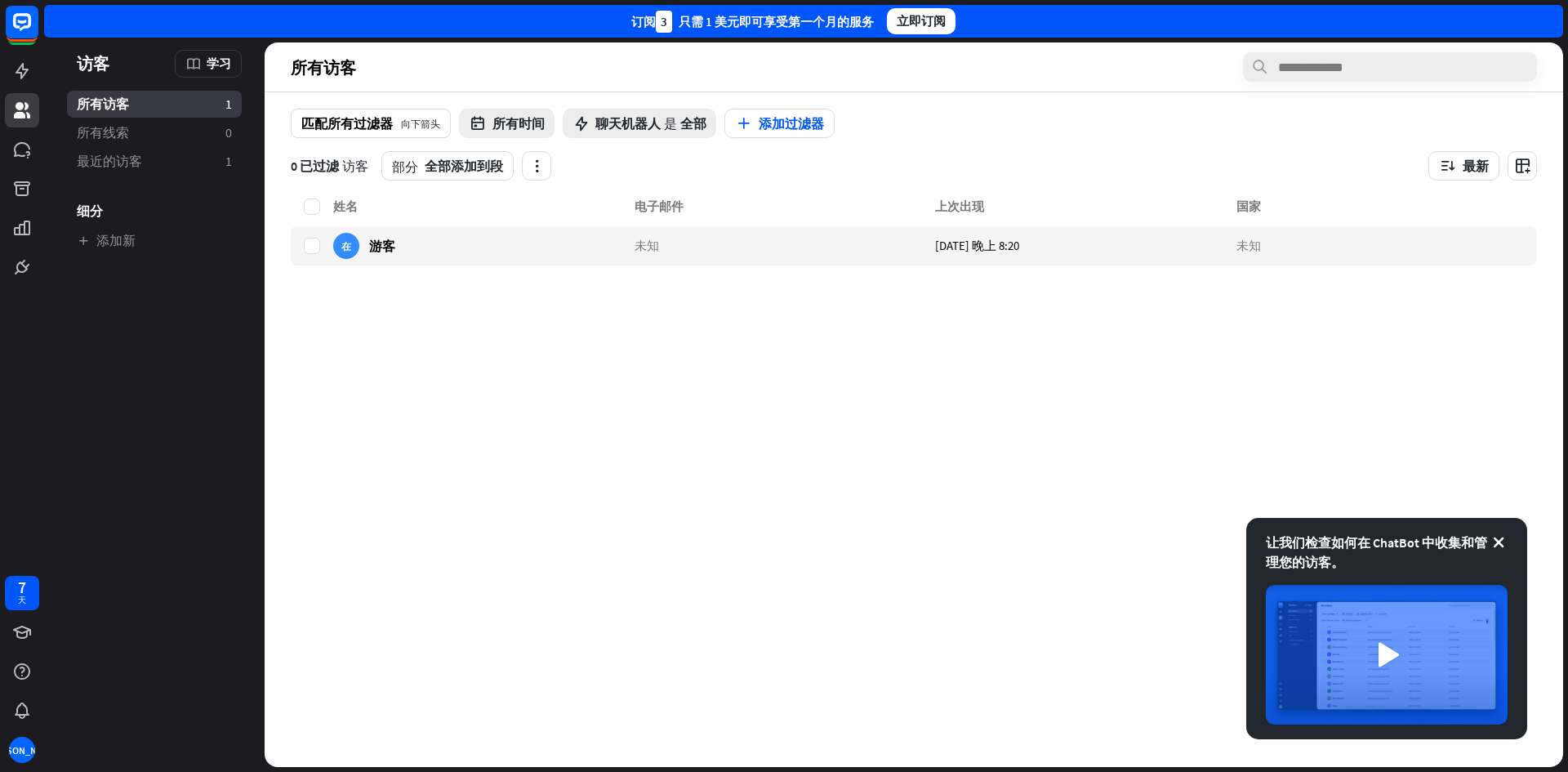
click at [179, 366] on aside "让我们检查如何在 ChatBot 中收集和管理您的访客。 访客 学习 所有访客 1 所有线索 0 最近的访客 1 细分 添加新" at bounding box center [155, 405] width 221 height 725
click at [33, 71] on link at bounding box center [22, 71] width 35 height 35
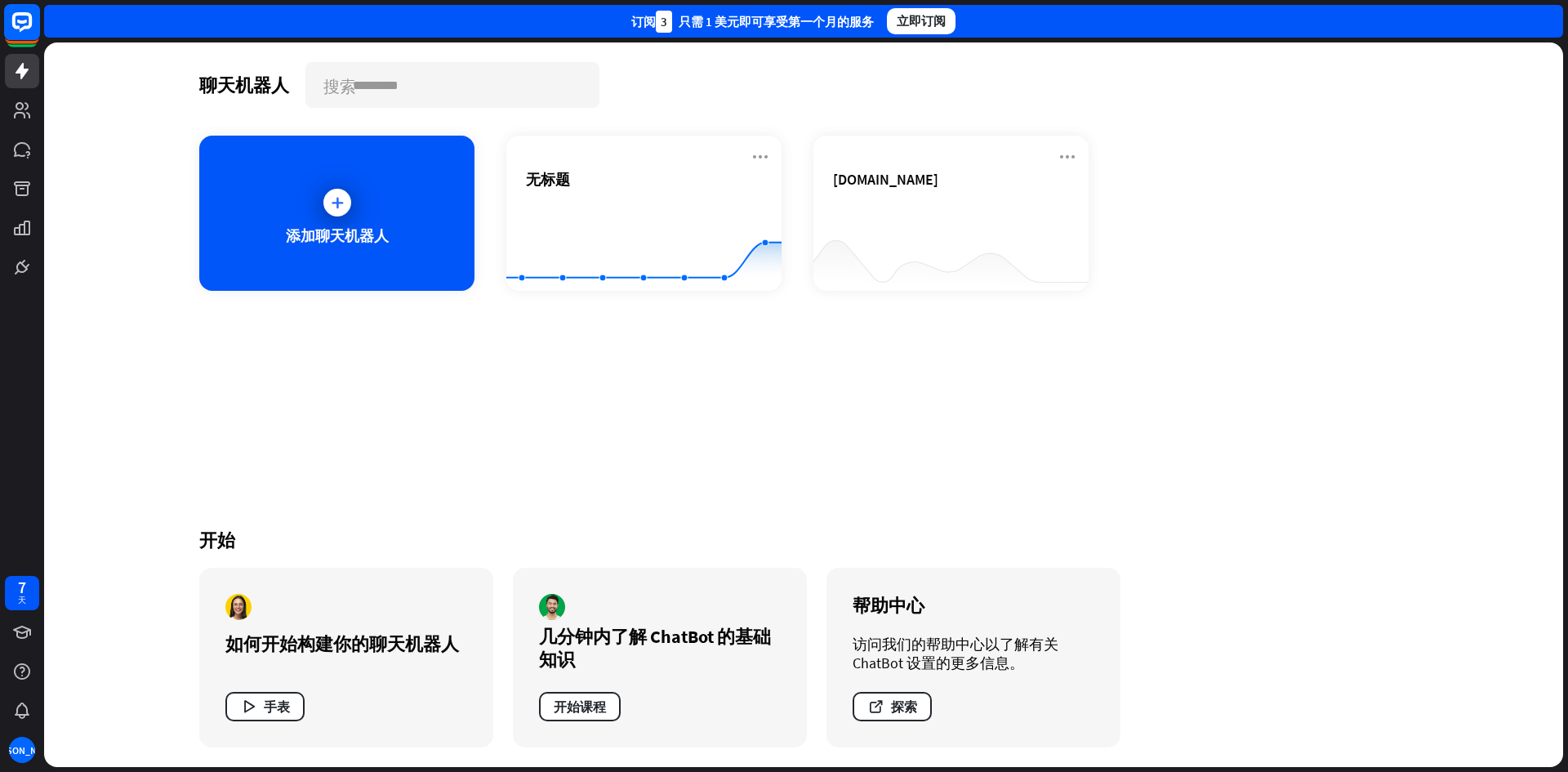
click at [30, 27] on icon at bounding box center [22, 22] width 20 height 20
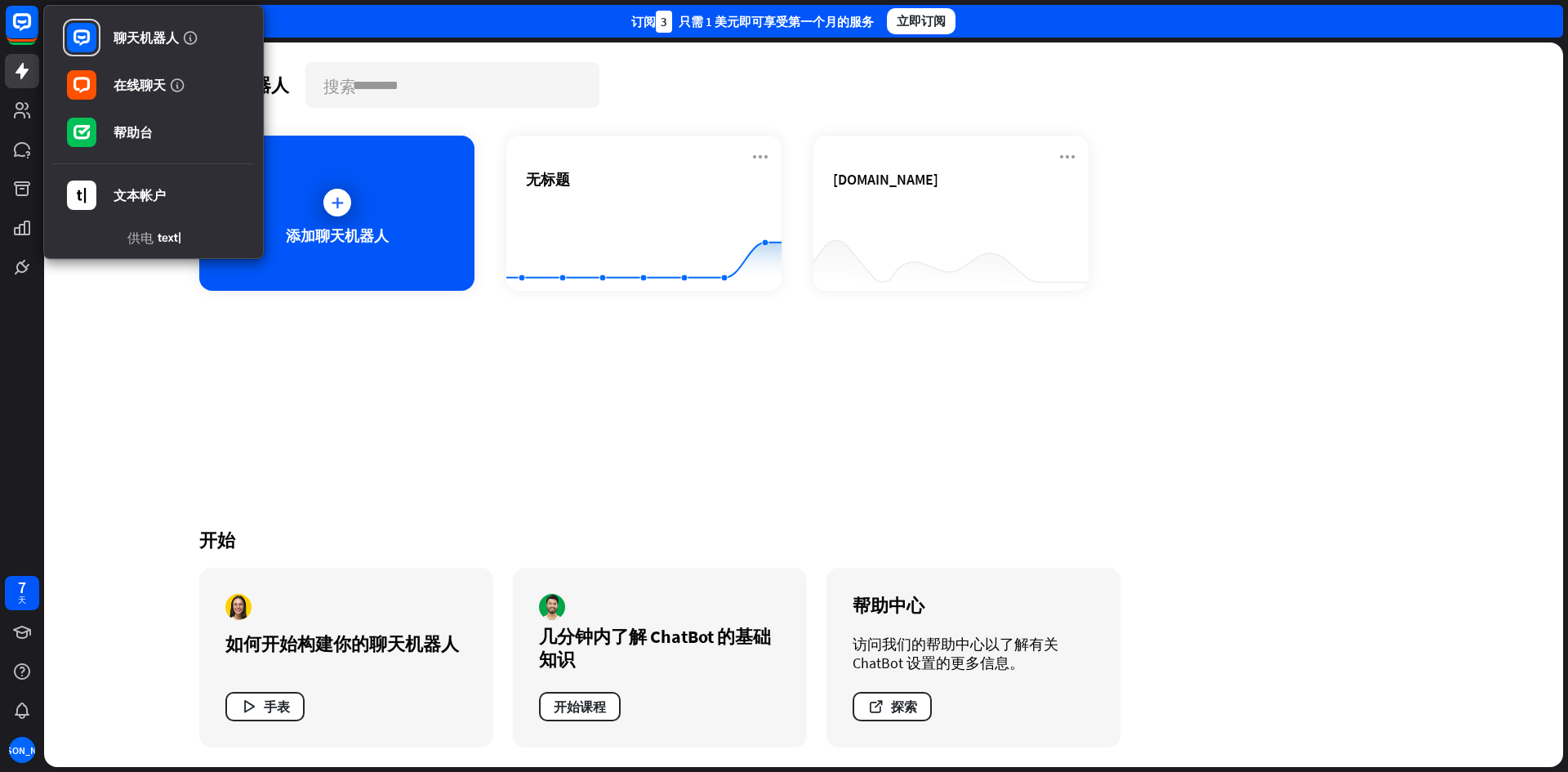
click at [1, 373] on div "聊天机器人 在线聊天 帮助台 文本帐户 供电 7 天 李" at bounding box center [22, 386] width 45 height 772
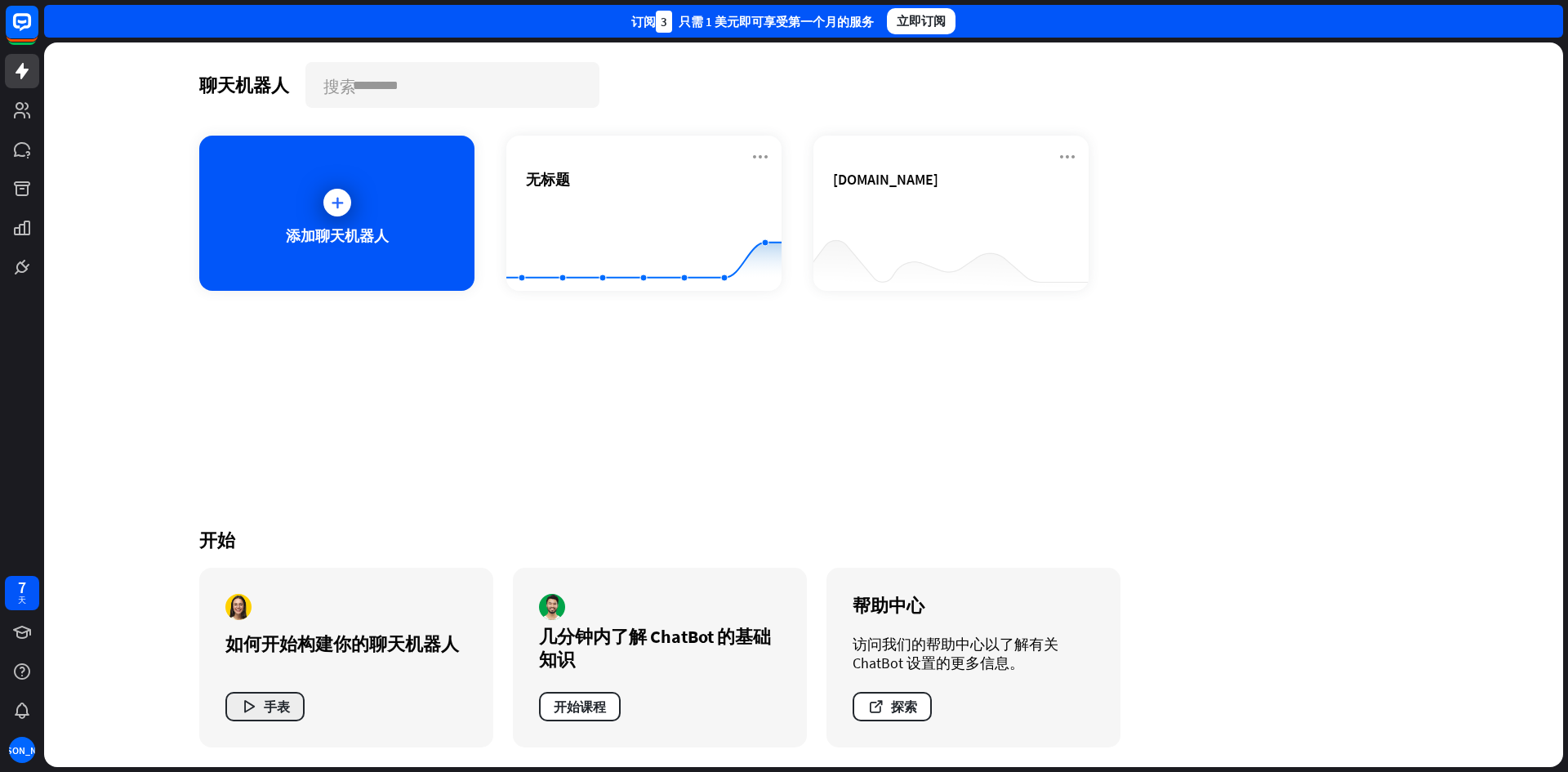
click at [264, 715] on button "手表" at bounding box center [264, 706] width 79 height 29
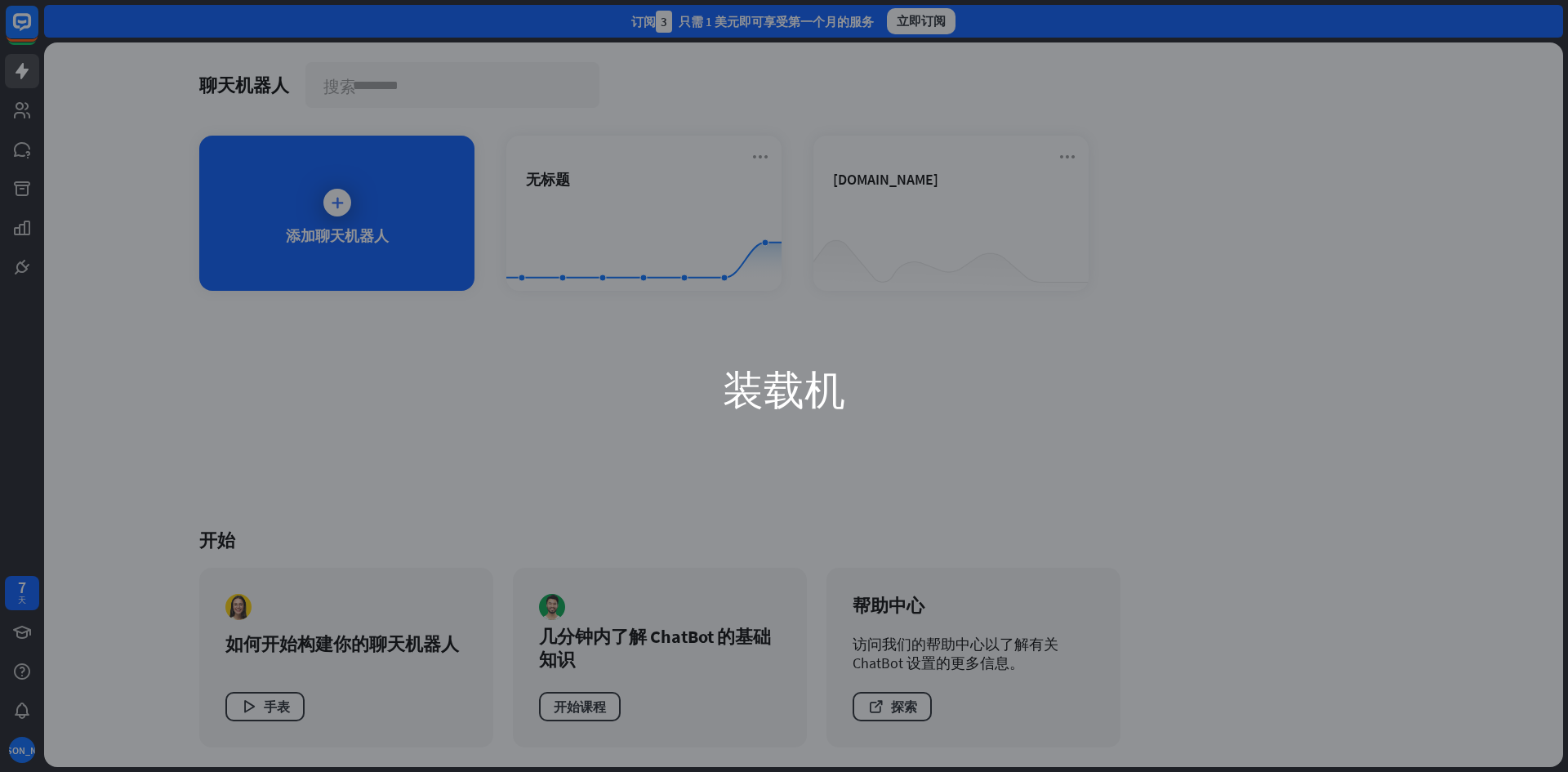
click at [903, 343] on div "装载机" at bounding box center [784, 386] width 654 height 368
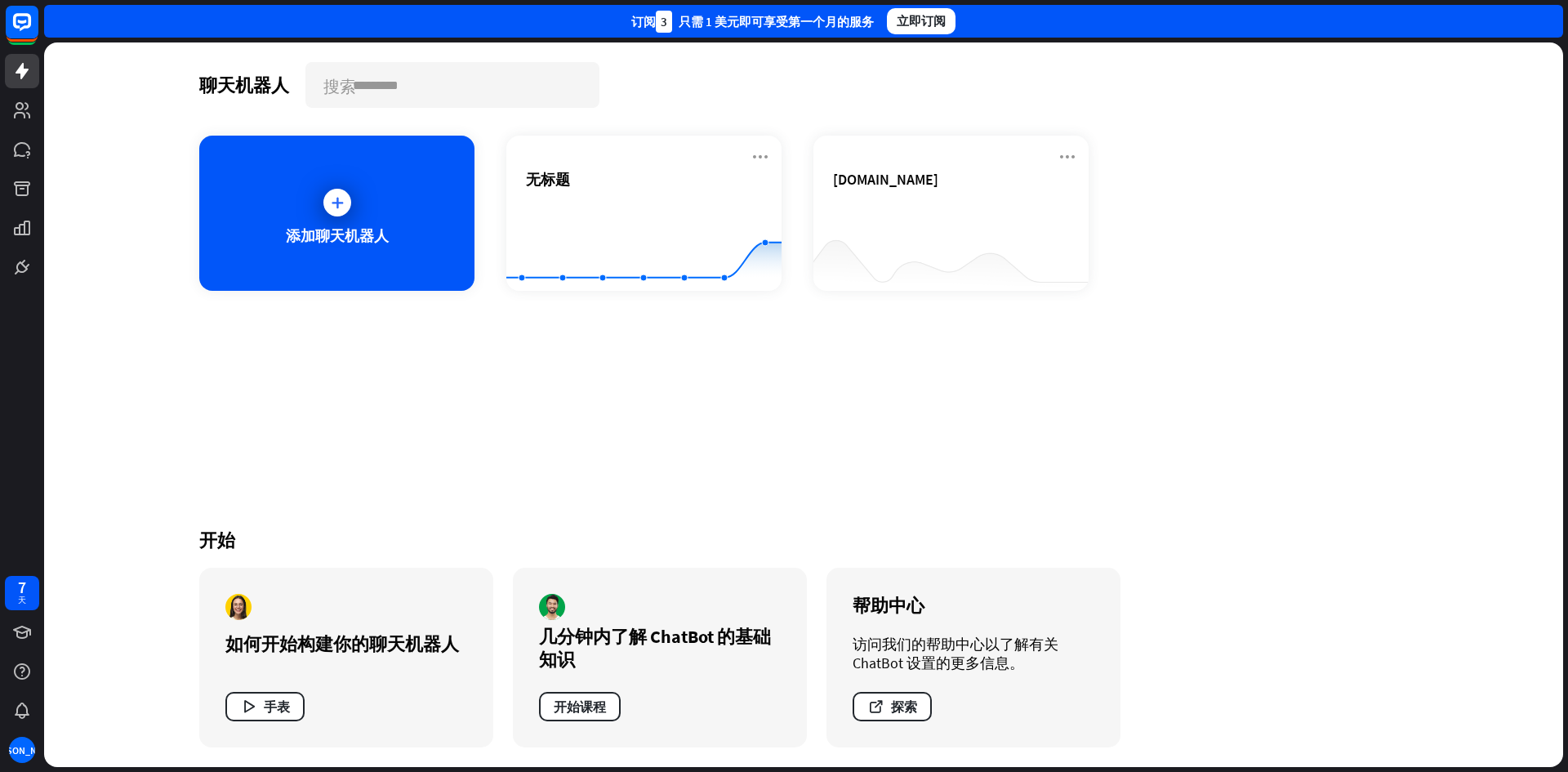
click at [650, 148] on div "装载机" at bounding box center [784, 386] width 1568 height 772
click at [22, 745] on font "[PERSON_NAME]" at bounding box center [22, 751] width 71 height 12
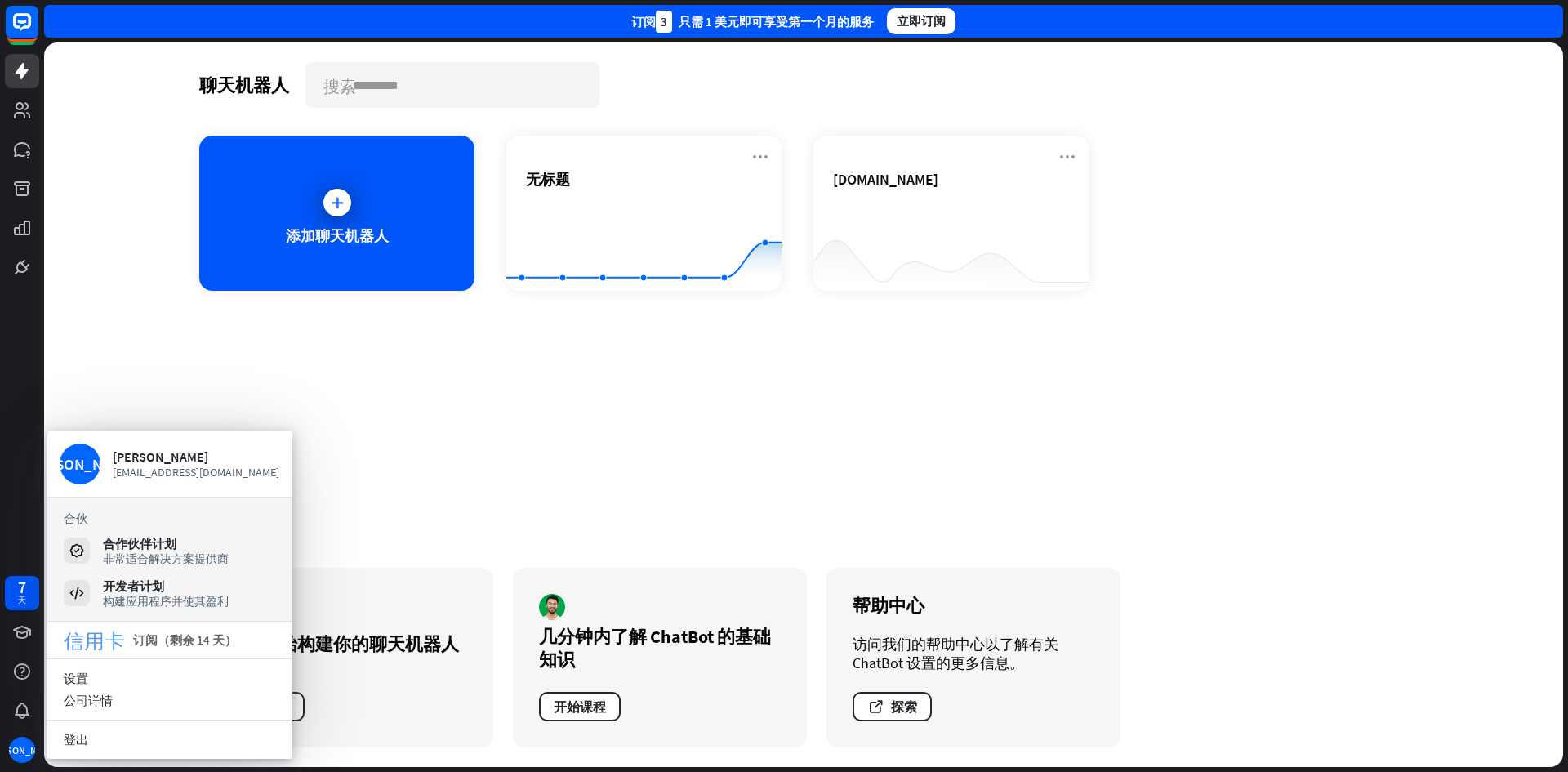
click at [192, 637] on font "订阅（剩余 14 天）" at bounding box center [185, 639] width 103 height 15
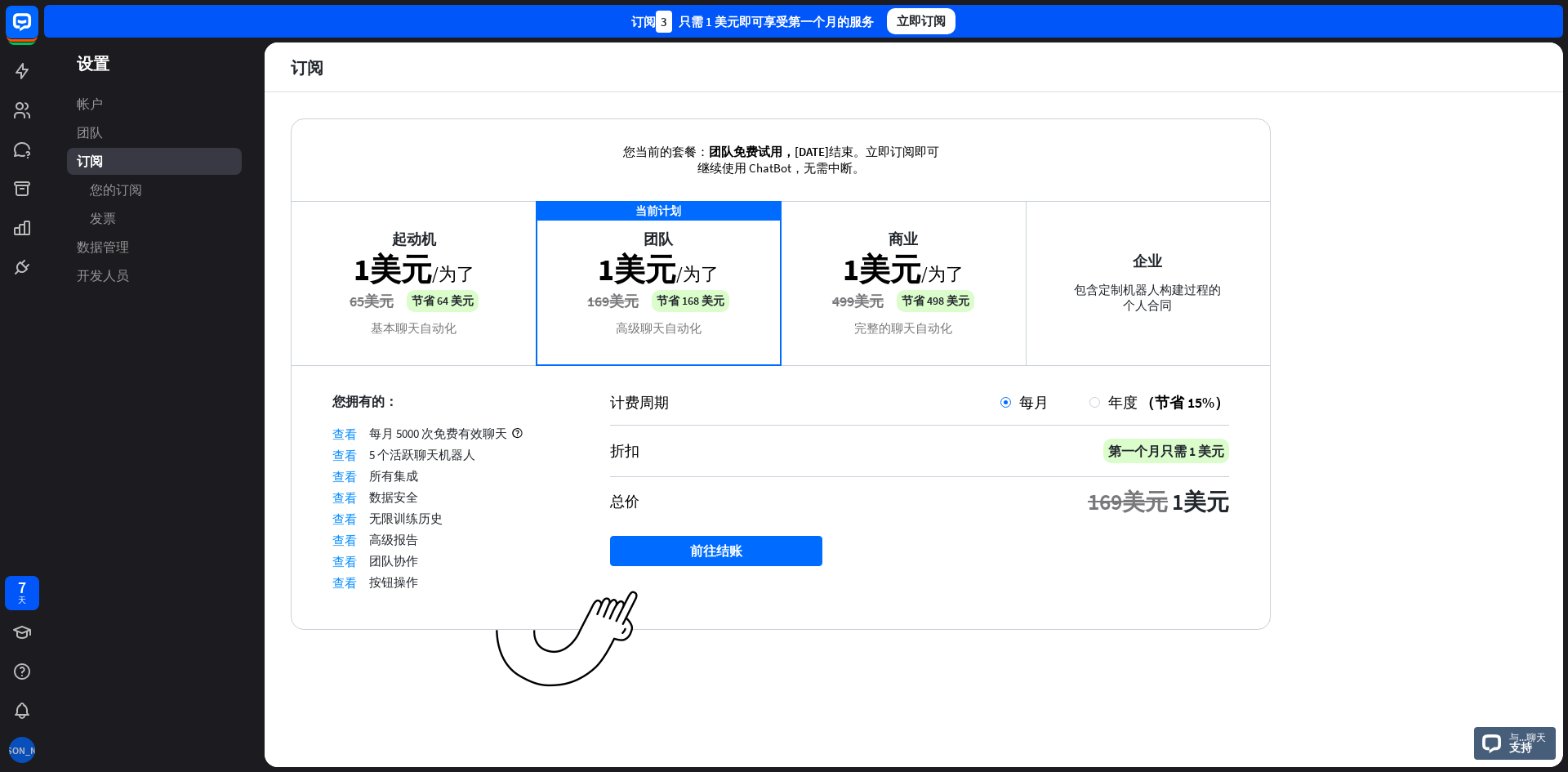
click at [26, 748] on font "[PERSON_NAME]" at bounding box center [22, 751] width 71 height 12
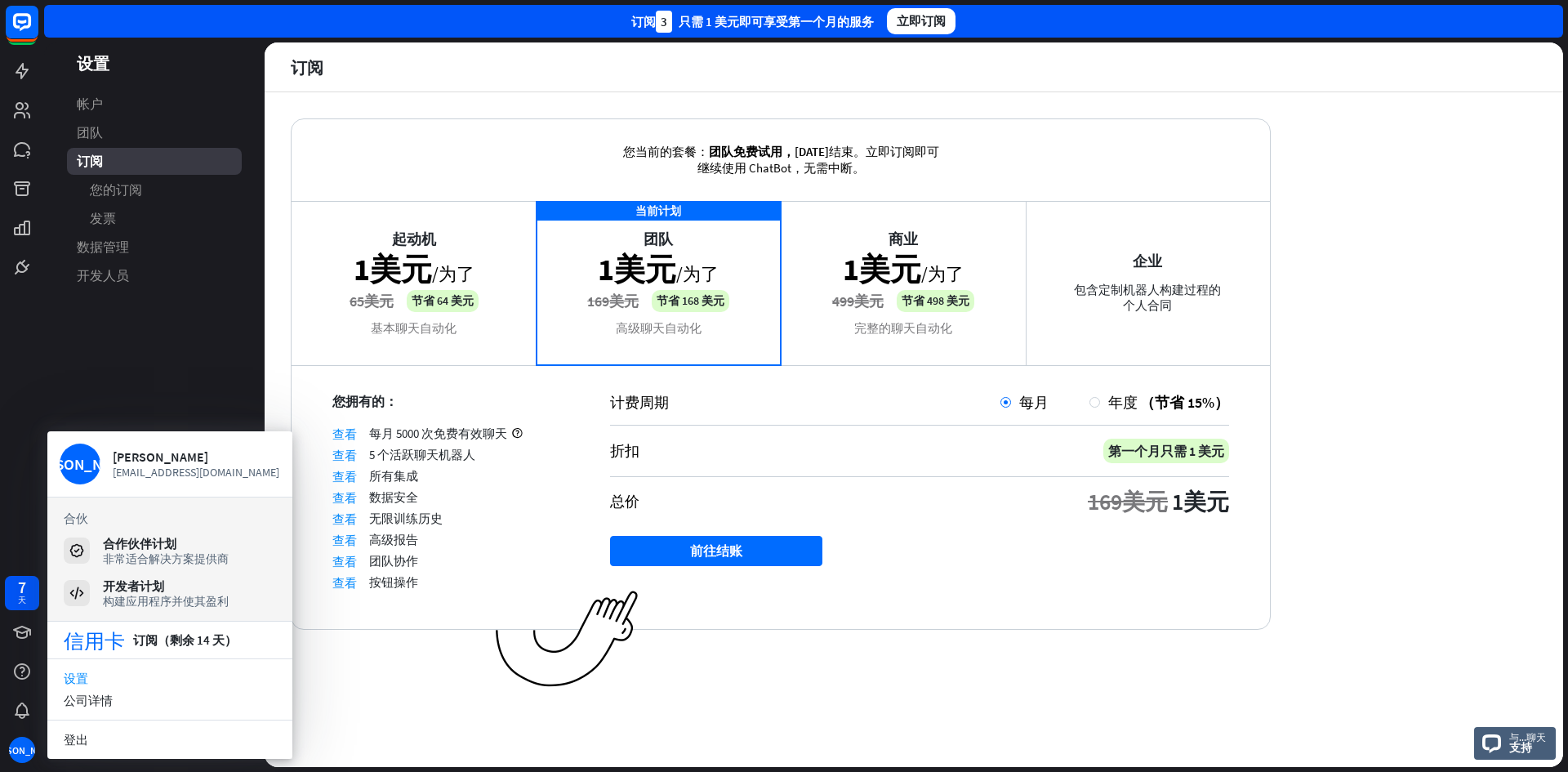
click at [186, 324] on aside "设置 帐户 团队 订阅 您的订阅 发票 数据管理 开发人员" at bounding box center [155, 405] width 221 height 725
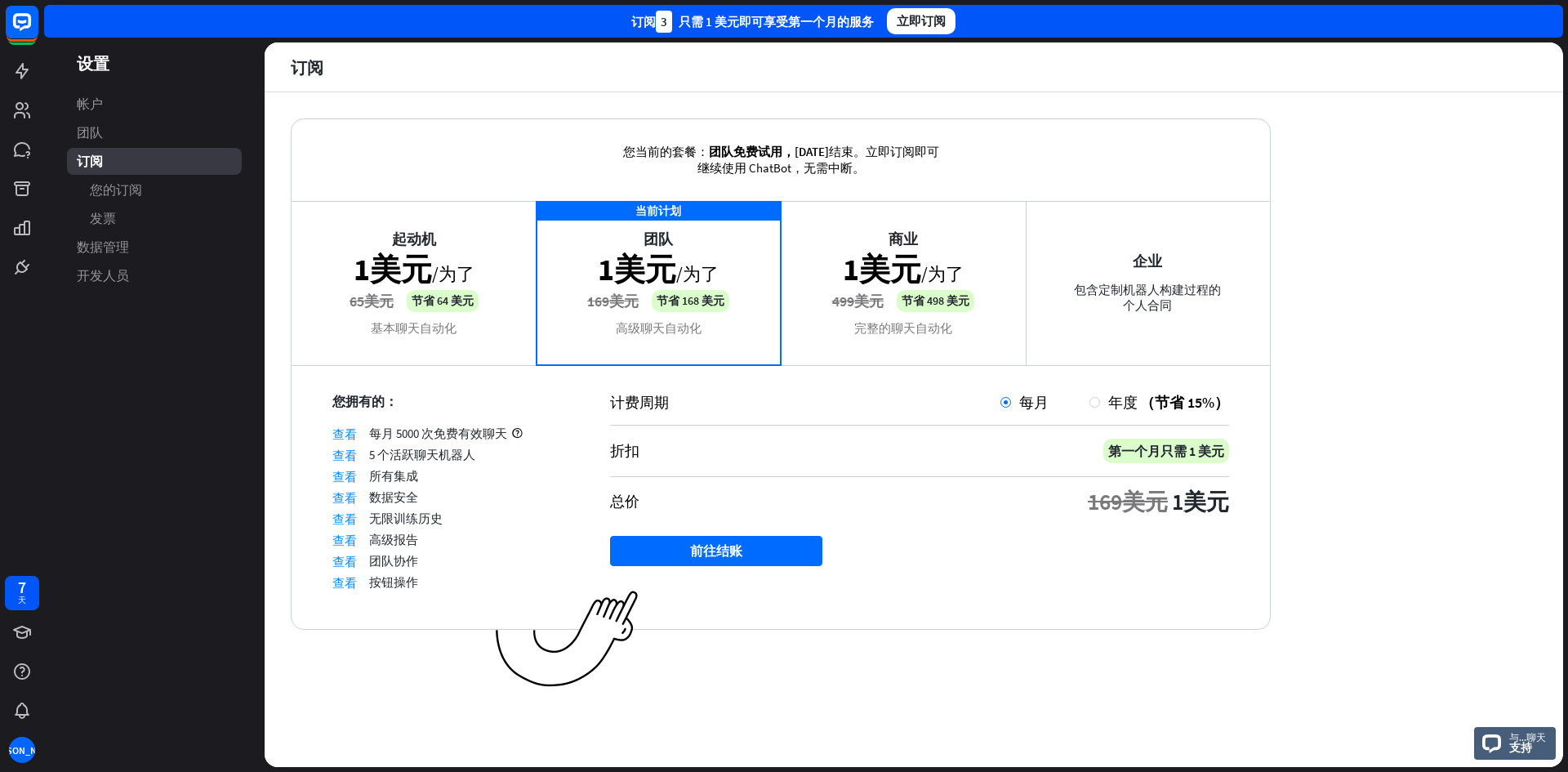
drag, startPoint x: 365, startPoint y: 428, endPoint x: 470, endPoint y: 432, distance: 105.1
click at [470, 432] on div "查看 每月 5000 次免费有效聊天" at bounding box center [451, 433] width 237 height 15
click at [515, 492] on div "查看 数据安全" at bounding box center [451, 496] width 237 height 15
click at [20, 76] on icon at bounding box center [22, 71] width 20 height 20
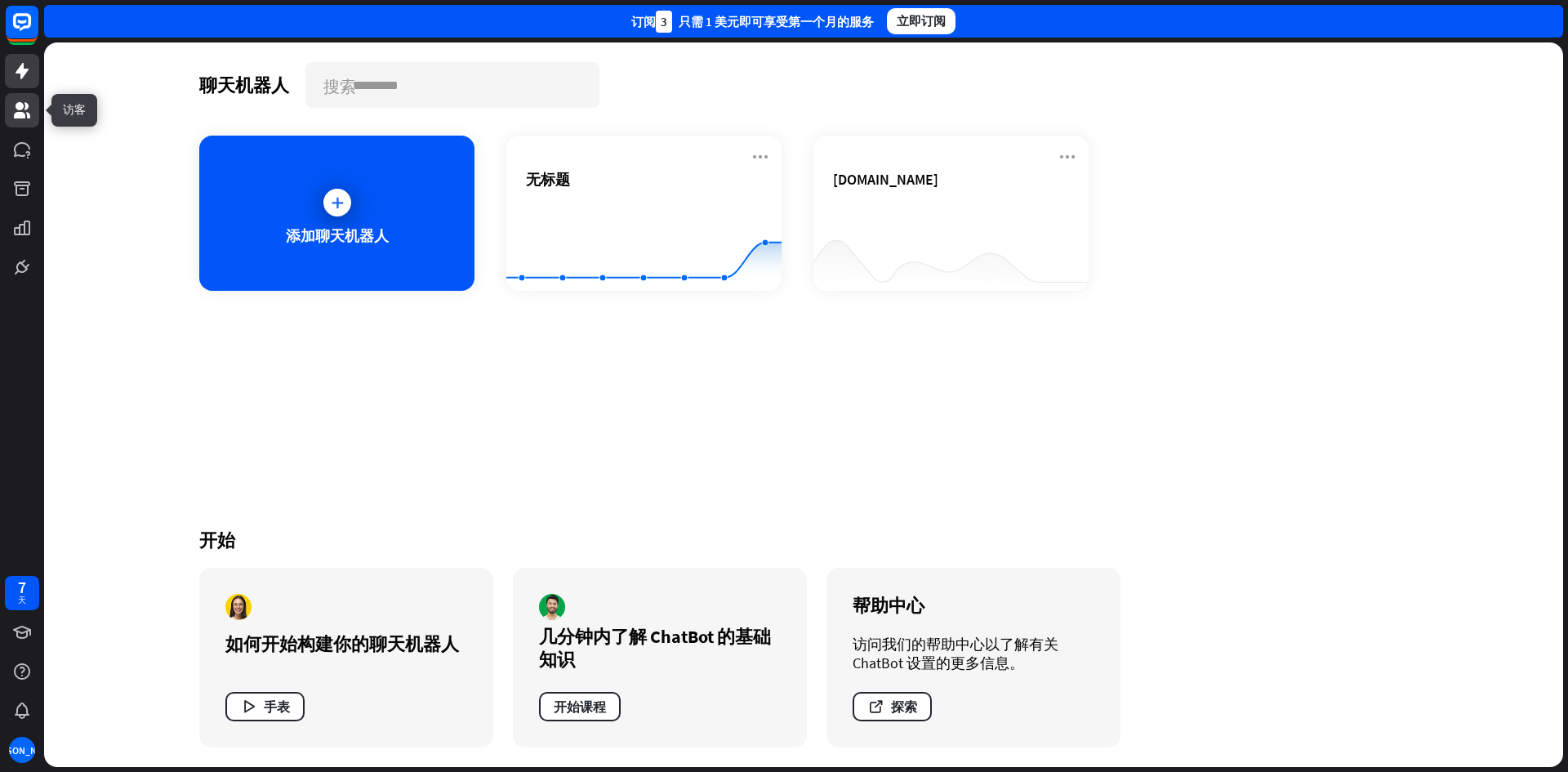
click at [5, 118] on link at bounding box center [22, 110] width 35 height 35
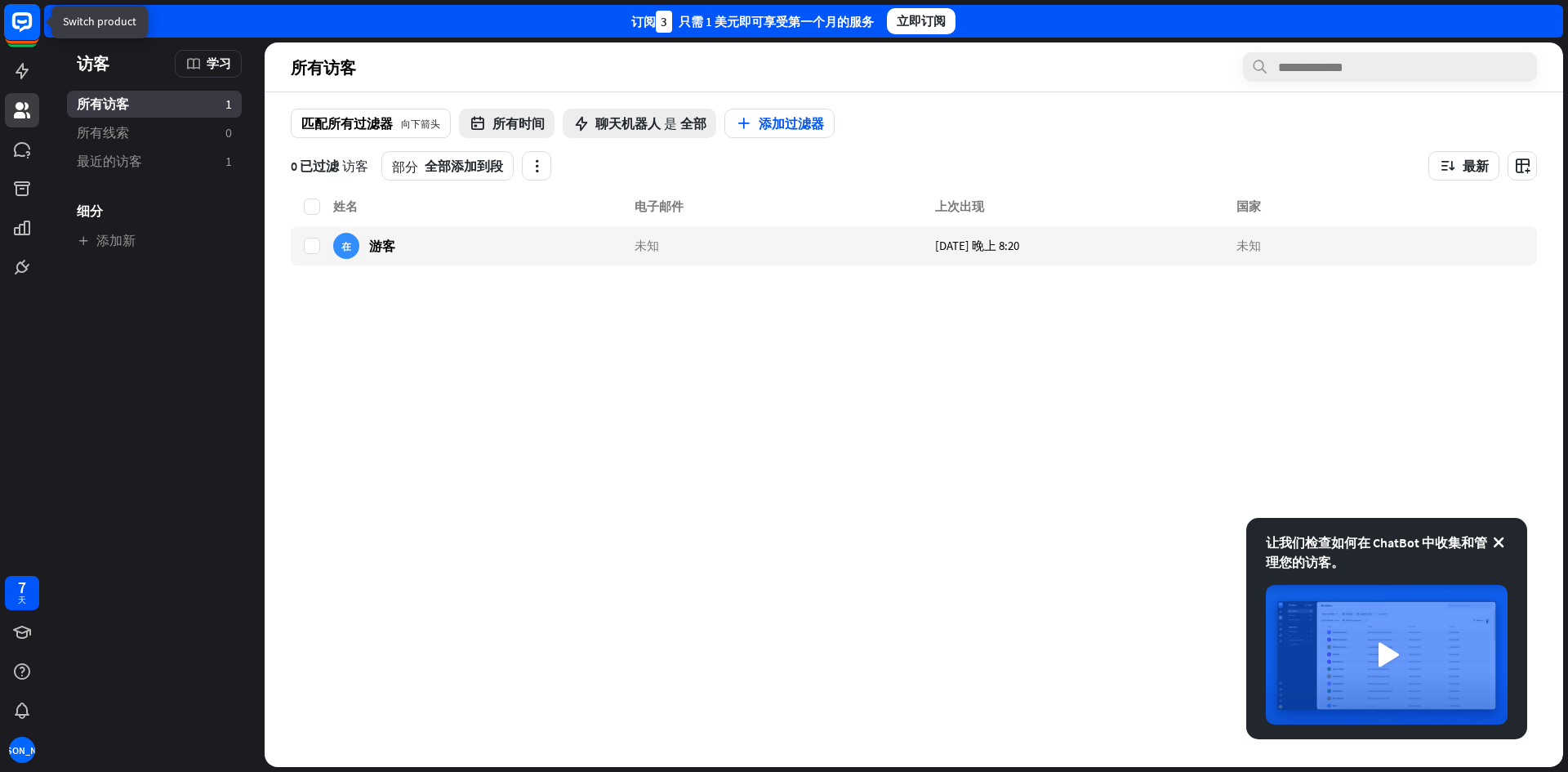
click at [37, 34] on rect at bounding box center [22, 22] width 36 height 36
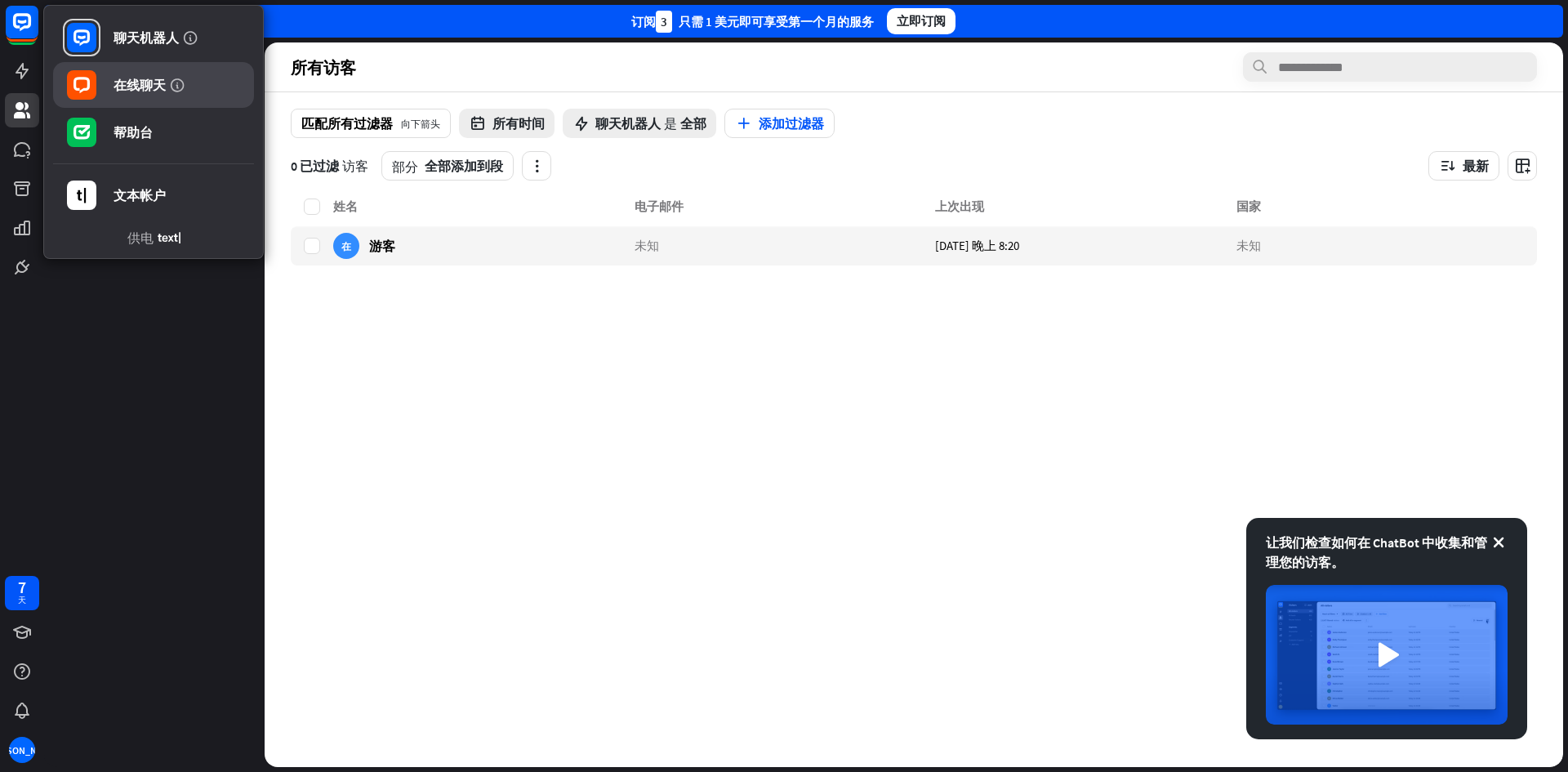
click at [140, 84] on font "在线聊天" at bounding box center [139, 85] width 53 height 16
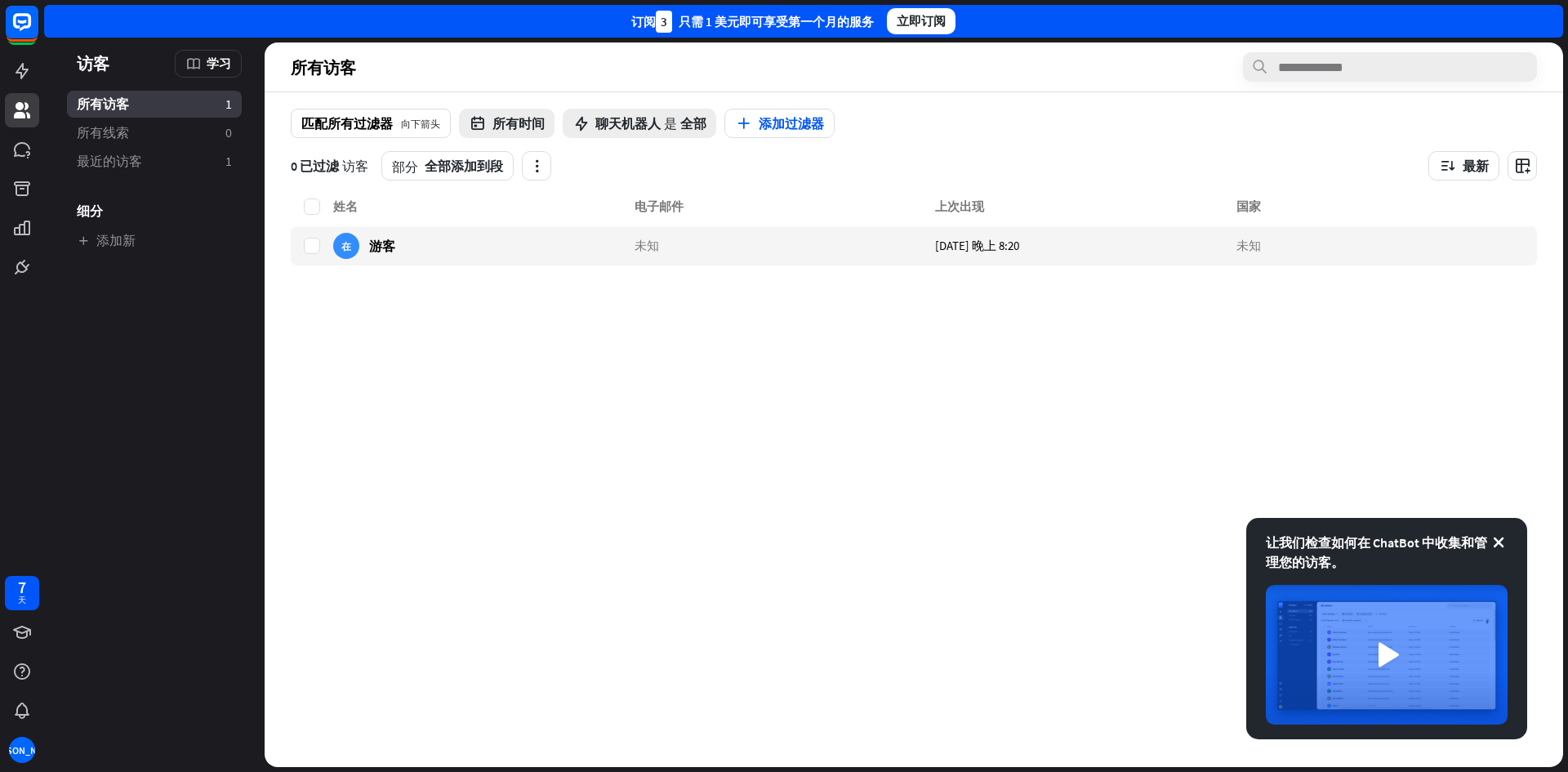
click at [1538, 20] on div "订阅 3 只需 1 美元即可享受第一个月的服务 立即订阅" at bounding box center [804, 21] width 1519 height 33
click at [864, 544] on div "姓名 电子邮件 上次出现 国家 在 游客 未知 [DATE] 晚上 8:20 未知" at bounding box center [914, 482] width 1247 height 570
click at [1499, 538] on icon at bounding box center [1499, 542] width 16 height 16
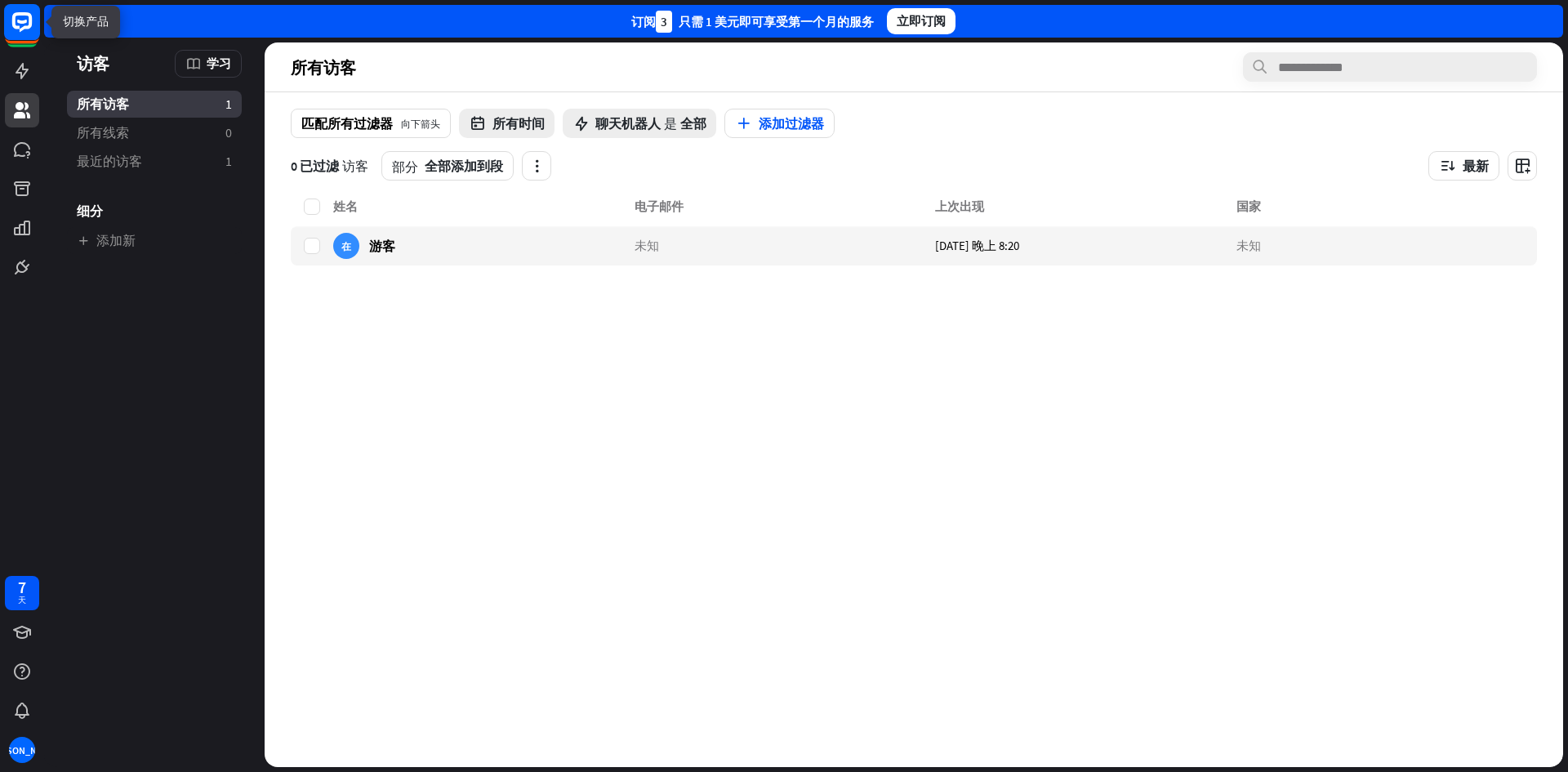
click at [16, 25] on rect at bounding box center [22, 22] width 36 height 36
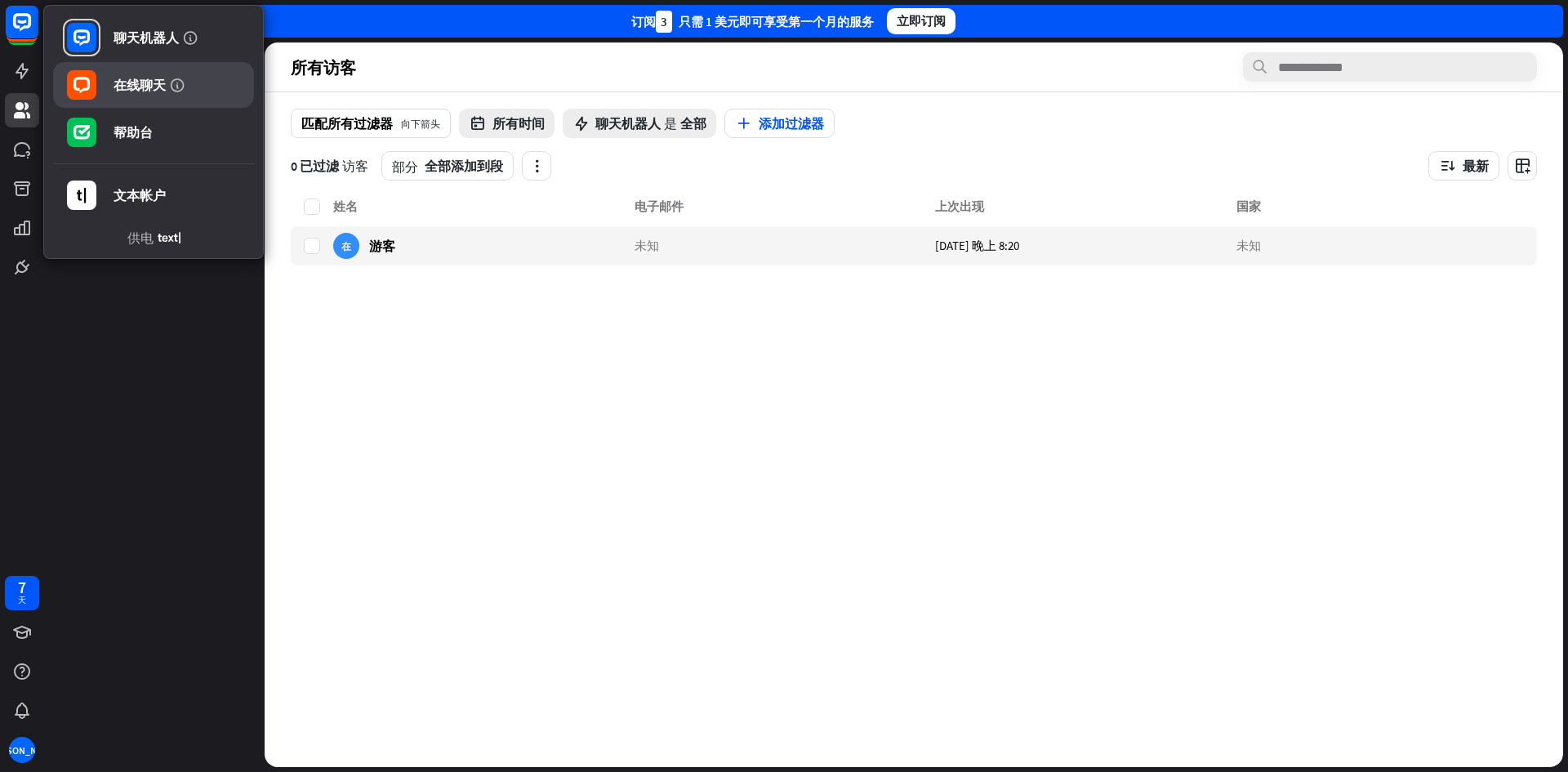
click at [93, 88] on rect at bounding box center [81, 85] width 29 height 29
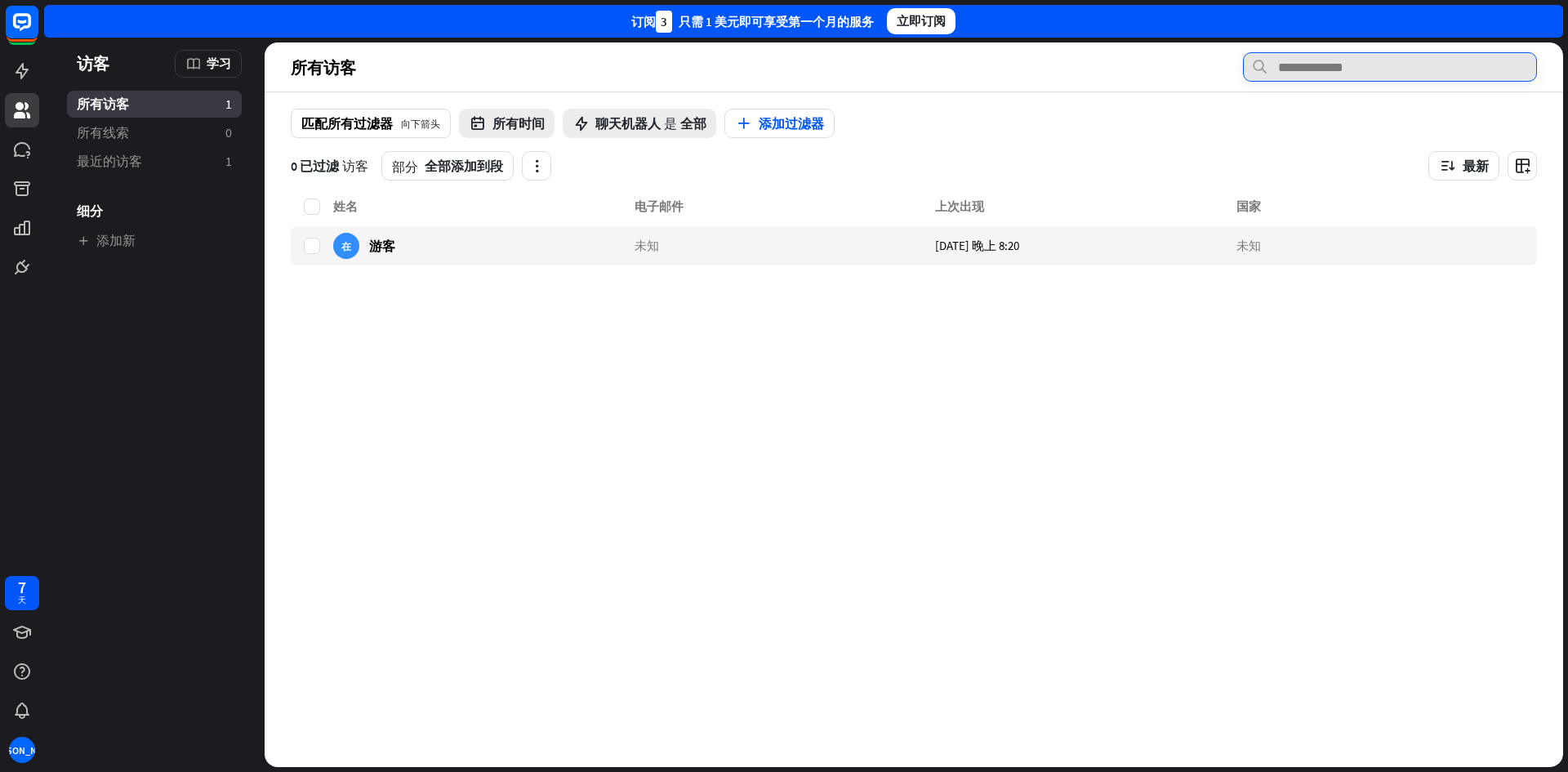
click at [1366, 61] on input "text" at bounding box center [1390, 67] width 294 height 29
click at [170, 172] on link "最近的访客 1" at bounding box center [154, 161] width 175 height 27
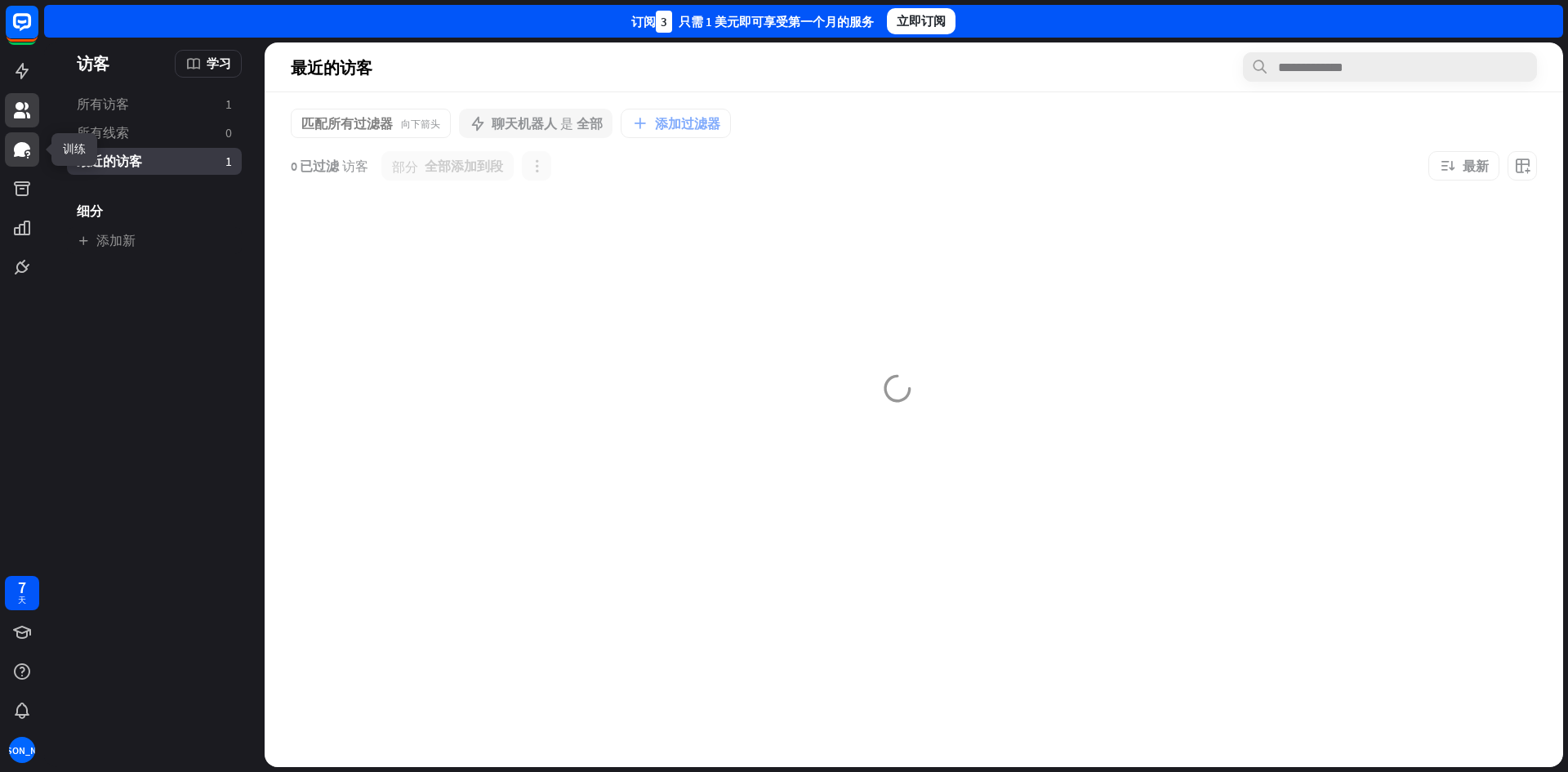
click at [25, 152] on icon at bounding box center [22, 150] width 20 height 20
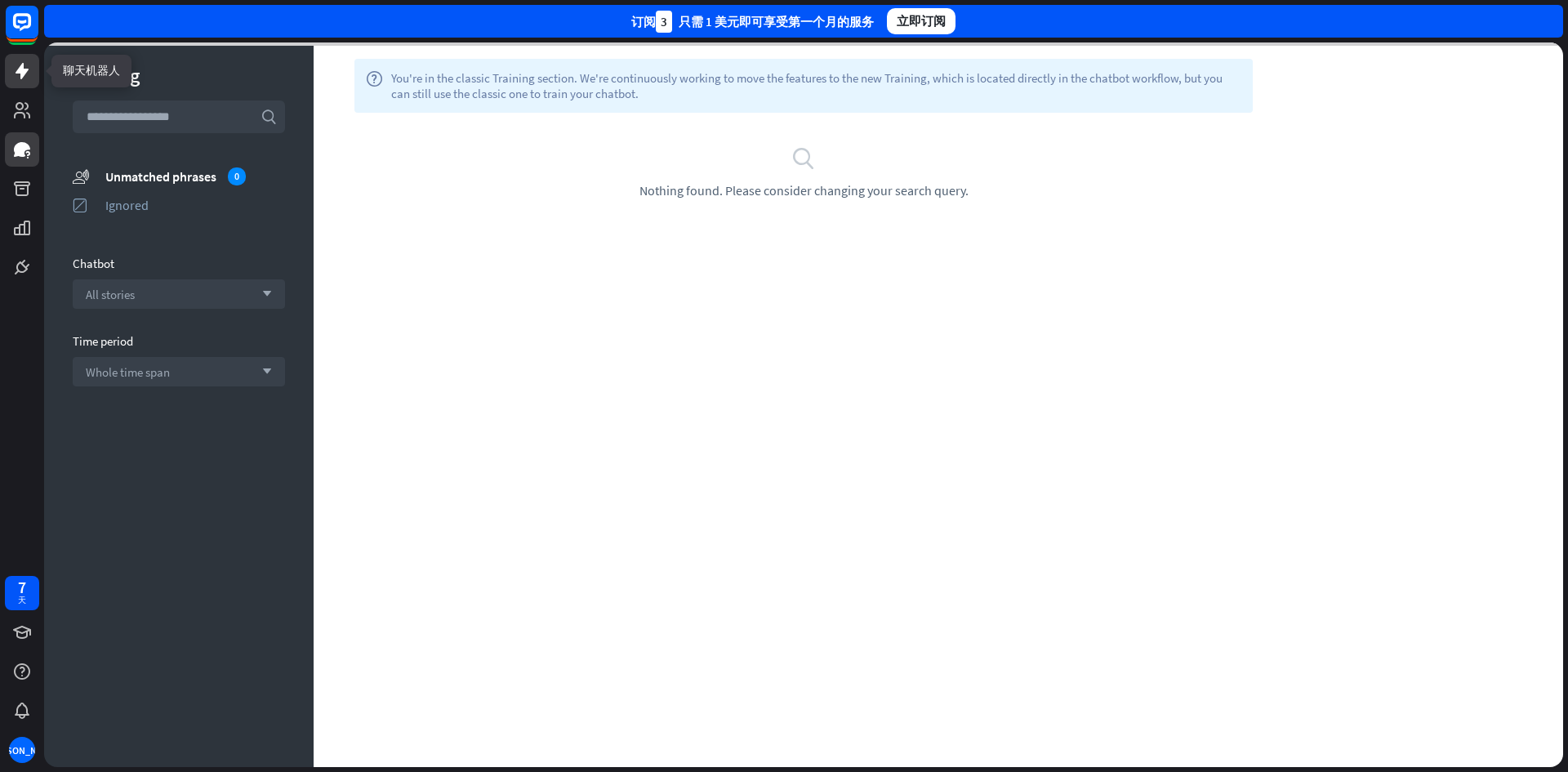
click at [21, 74] on icon at bounding box center [21, 71] width 13 height 16
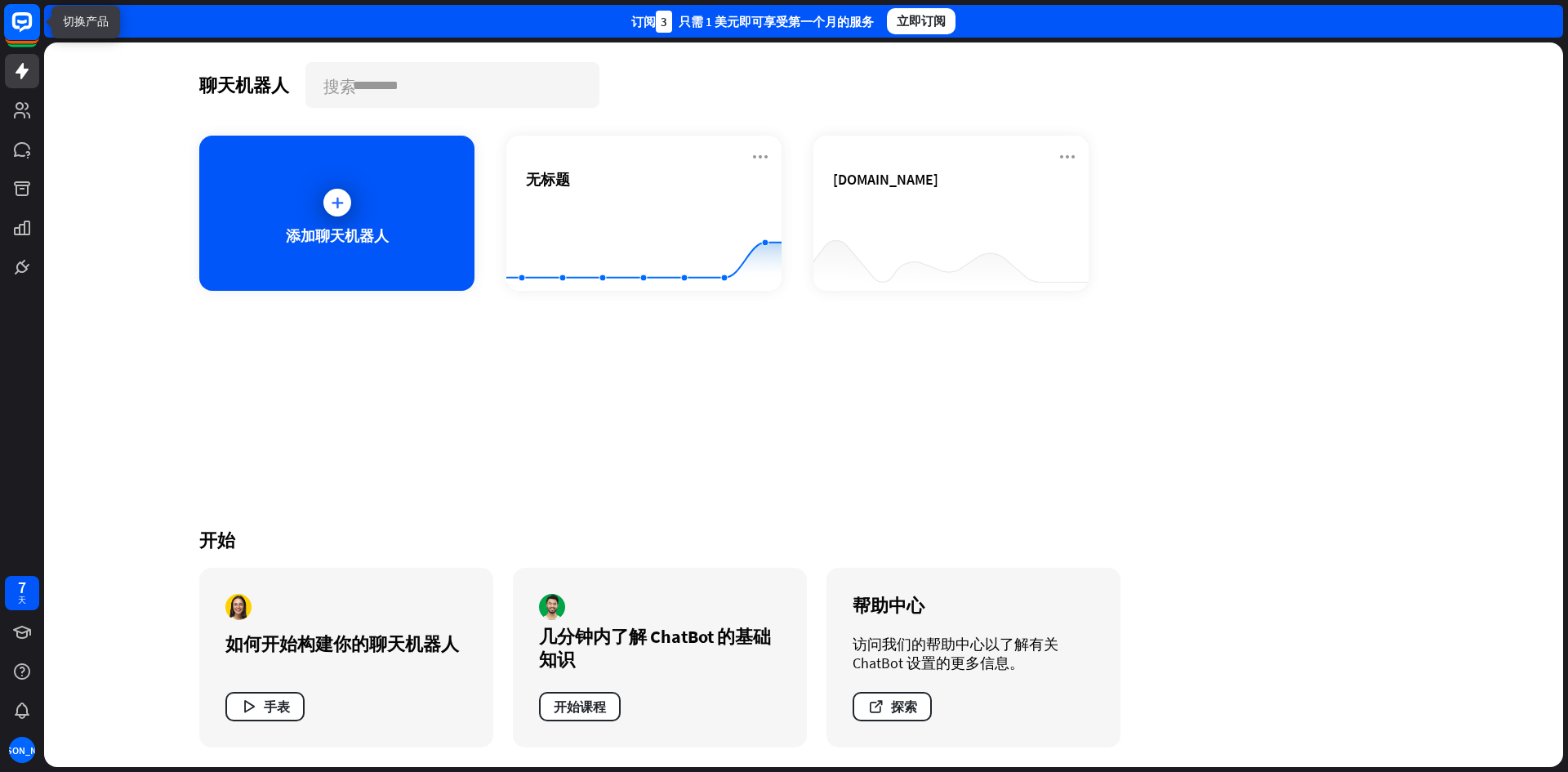
click at [31, 26] on icon at bounding box center [22, 22] width 20 height 20
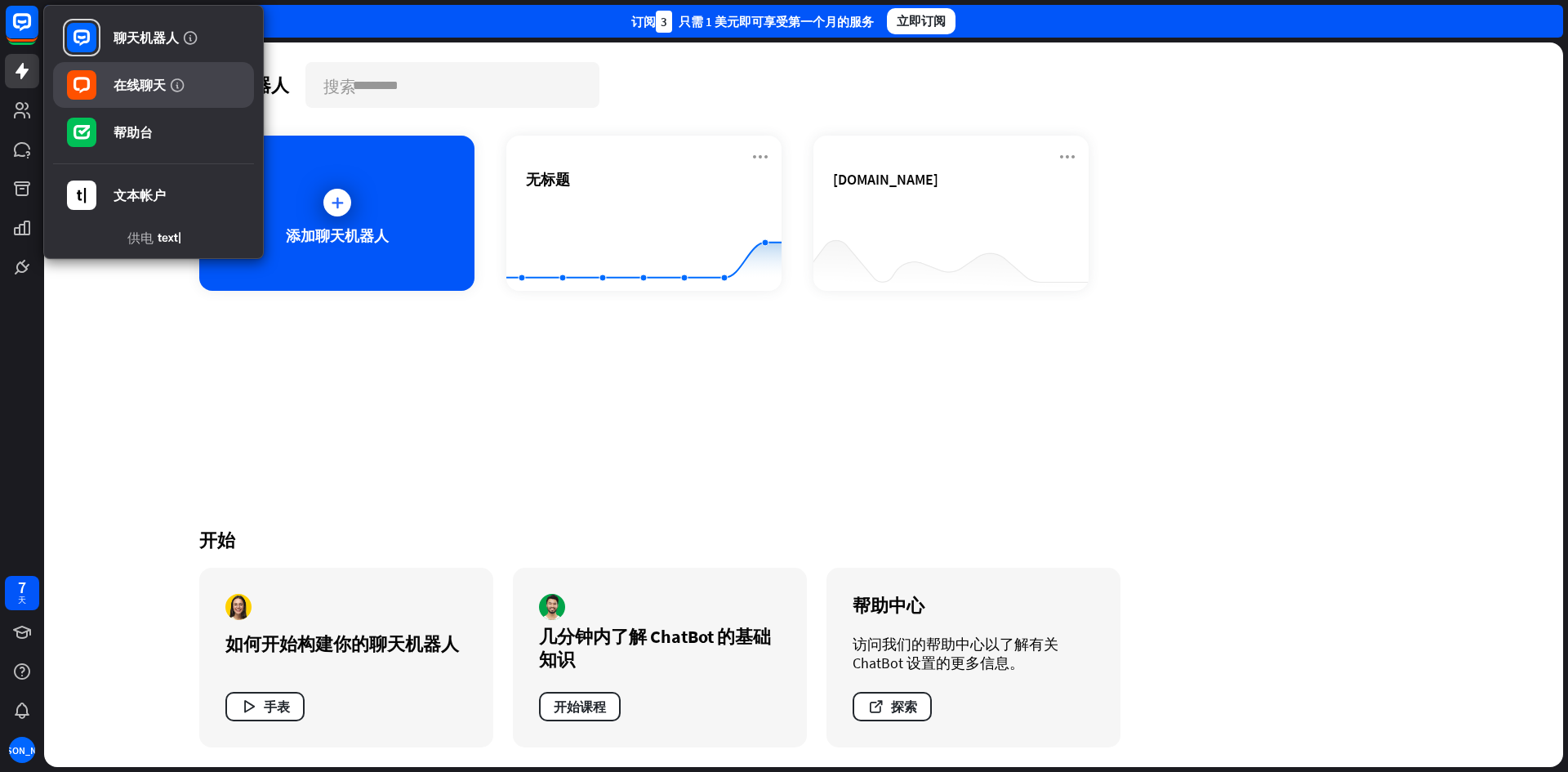
click at [118, 79] on font "在线聊天" at bounding box center [139, 85] width 53 height 16
